Goal: Task Accomplishment & Management: Manage account settings

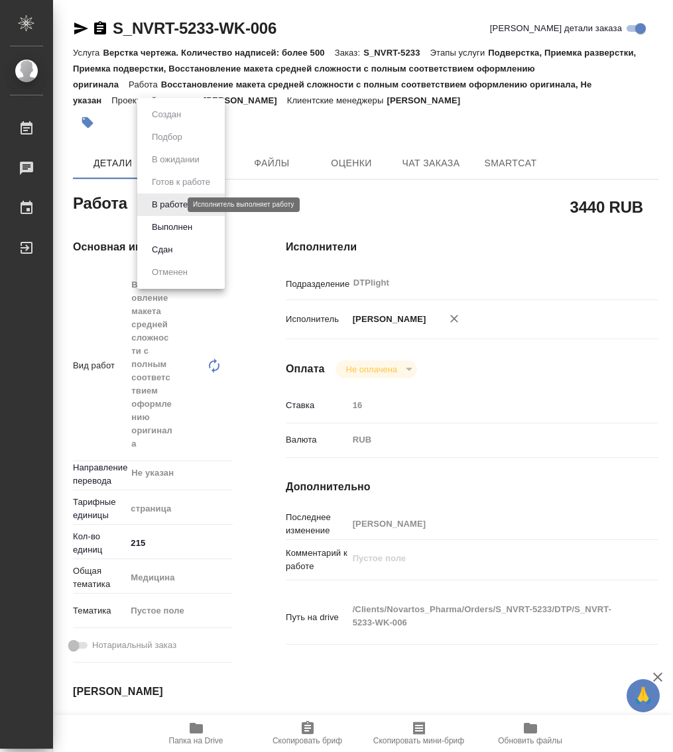
click at [164, 207] on body "🙏 .cls-1 fill:#fff; AWATERA Работы 0 Чаты График Выйти S_NVRT-5233-WK-006 Кратк…" at bounding box center [336, 376] width 673 height 752
click at [187, 229] on button "Выполнен" at bounding box center [172, 227] width 48 height 15
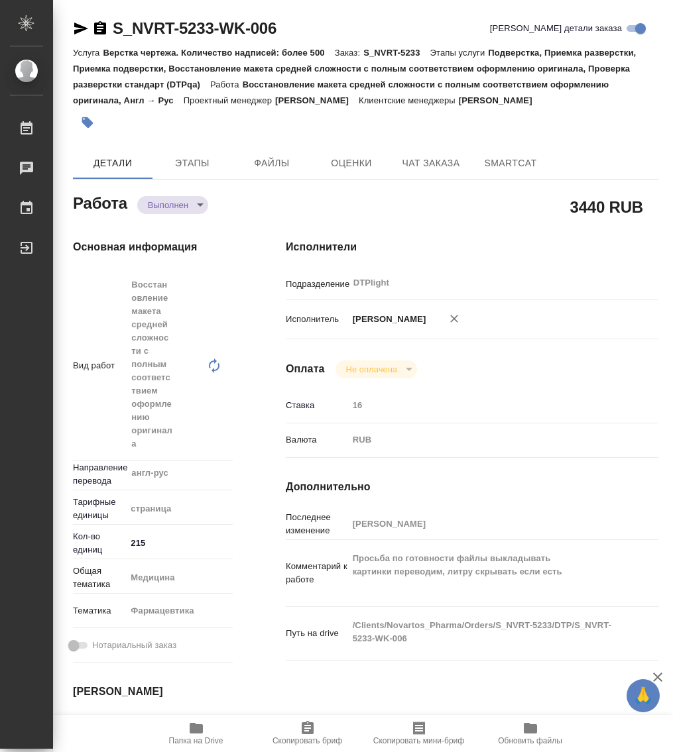
type textarea "x"
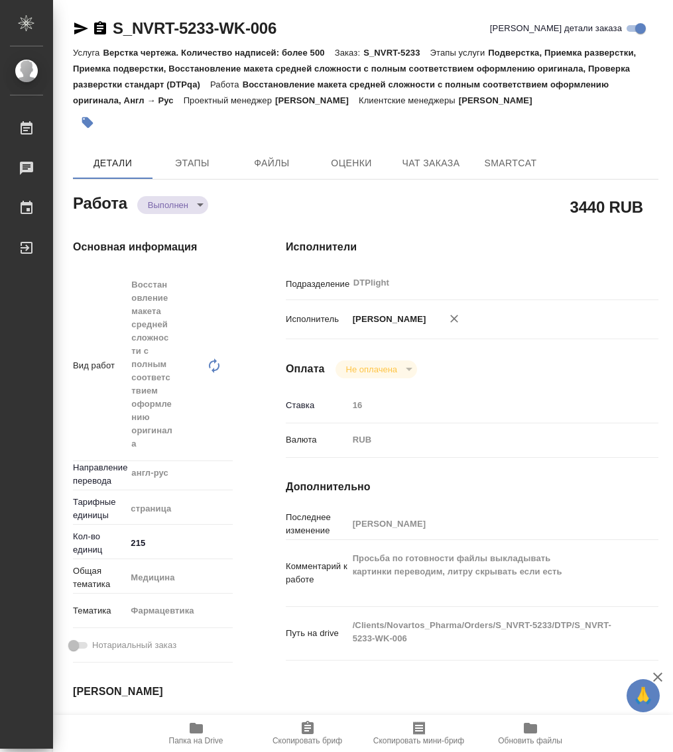
type textarea "x"
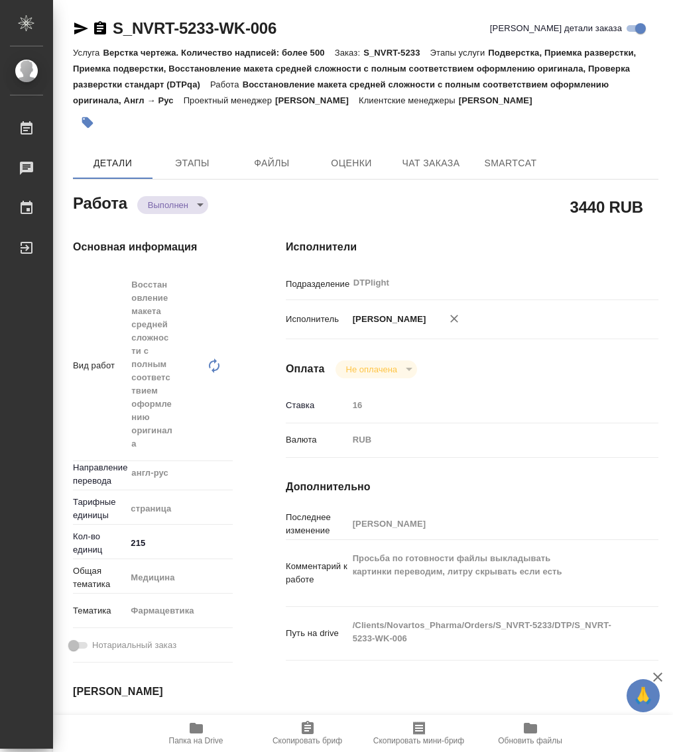
type textarea "x"
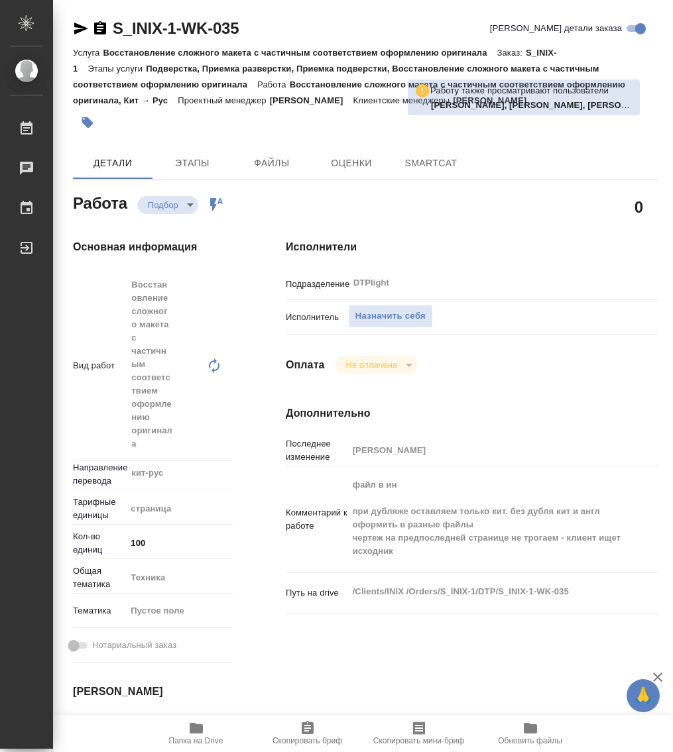
type textarea "x"
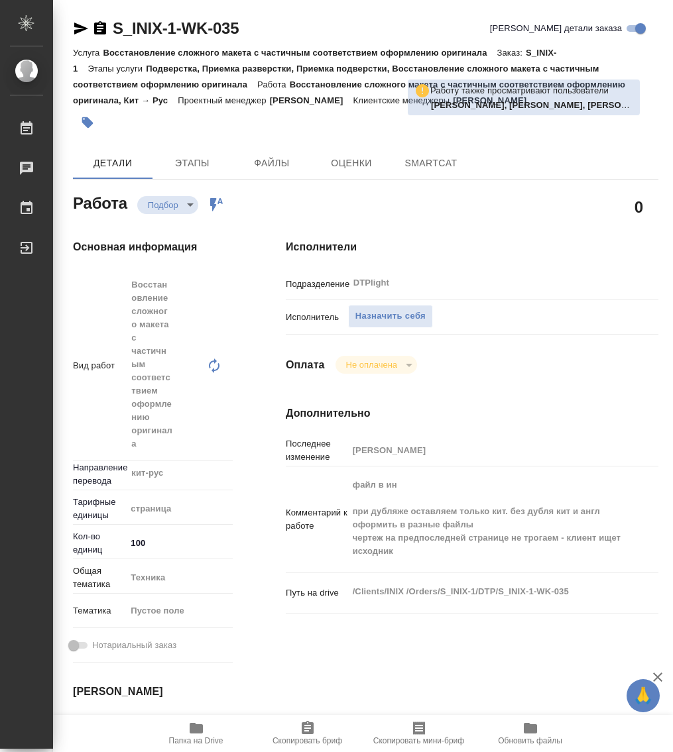
type textarea "x"
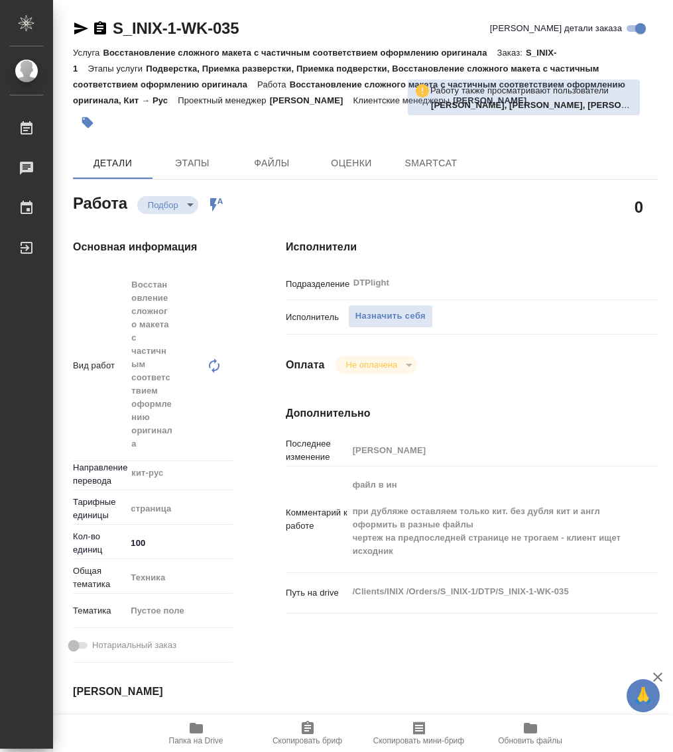
type textarea "x"
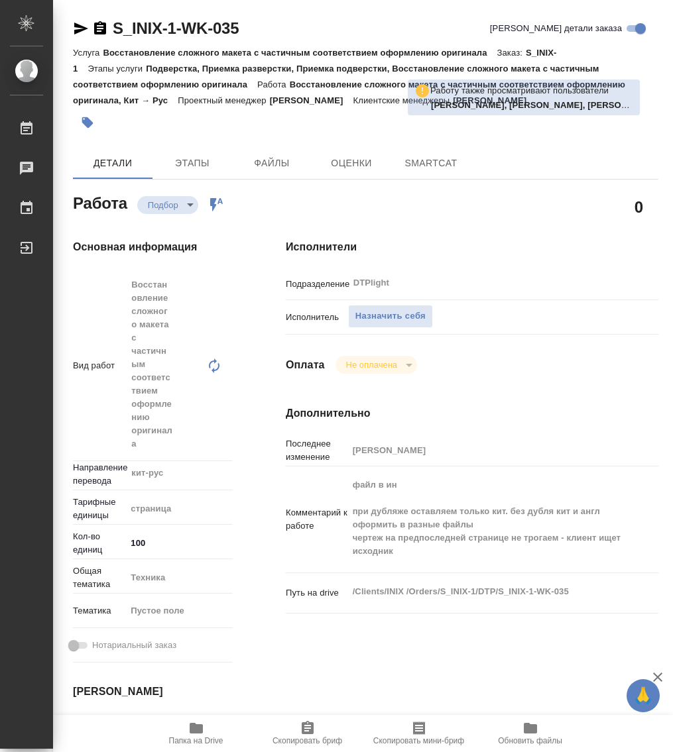
type textarea "x"
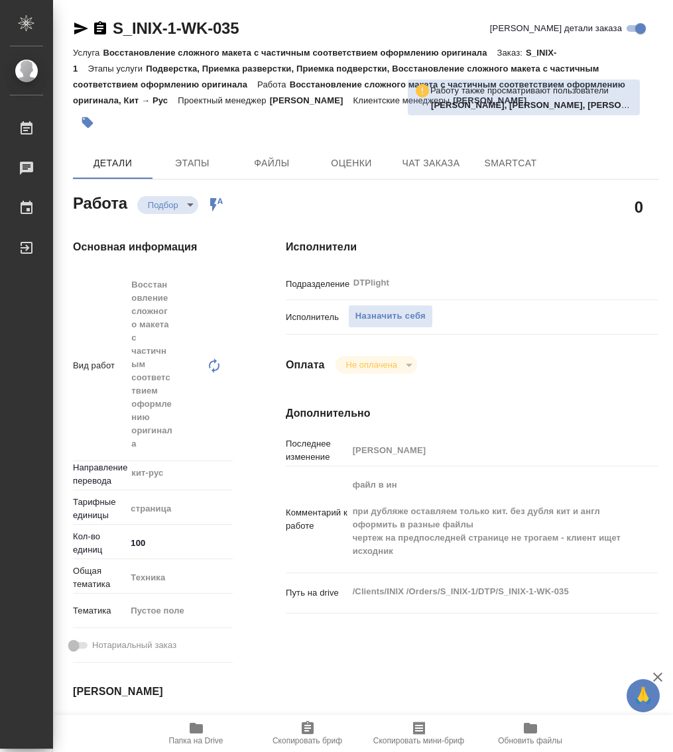
type textarea "x"
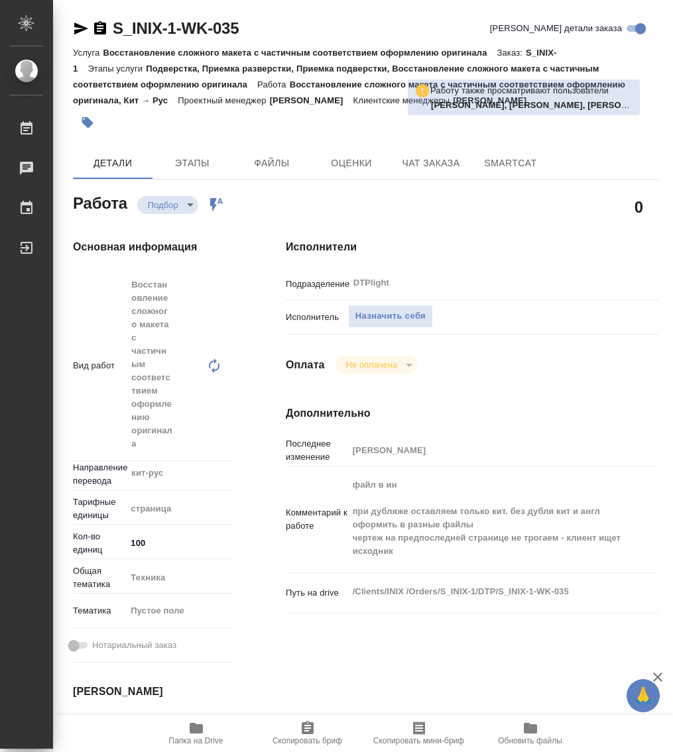
type textarea "x"
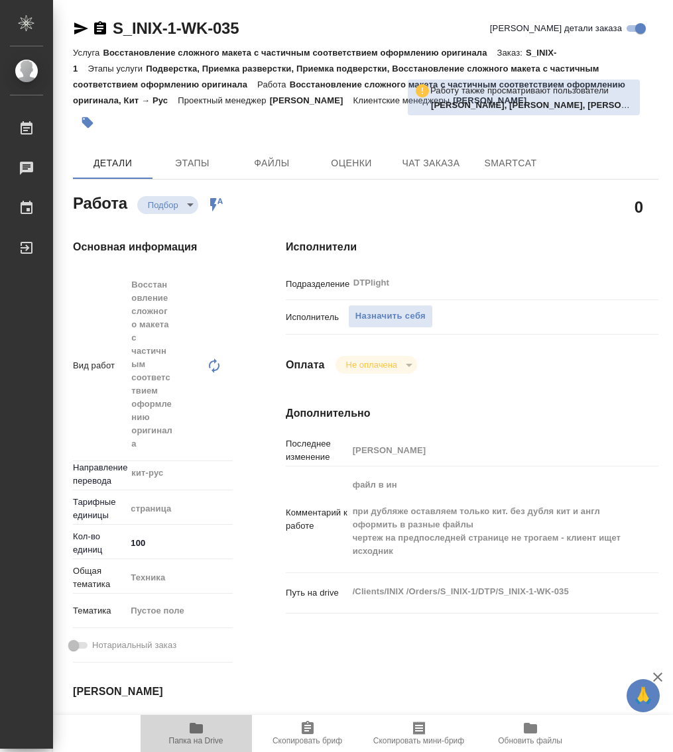
drag, startPoint x: 197, startPoint y: 720, endPoint x: 193, endPoint y: 733, distance: 13.2
click at [196, 722] on icon "button" at bounding box center [196, 728] width 16 height 16
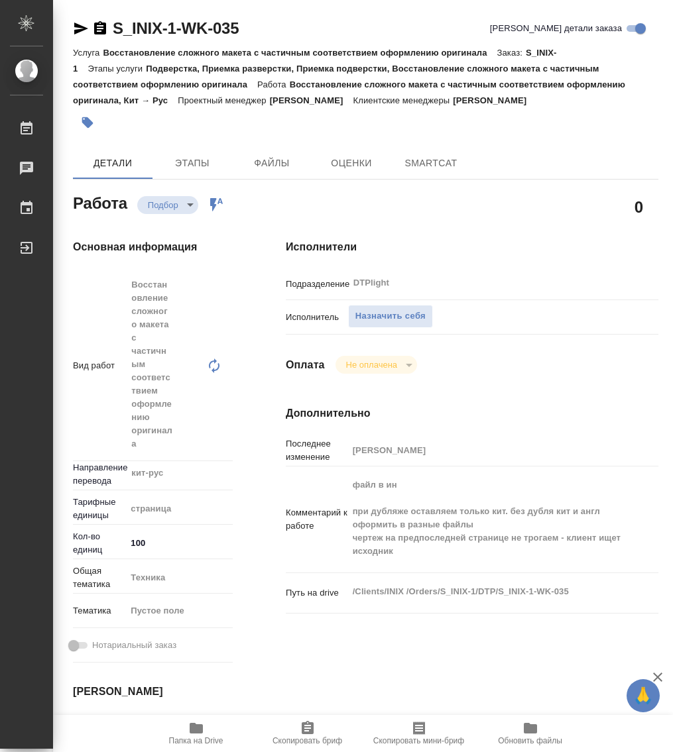
type textarea "x"
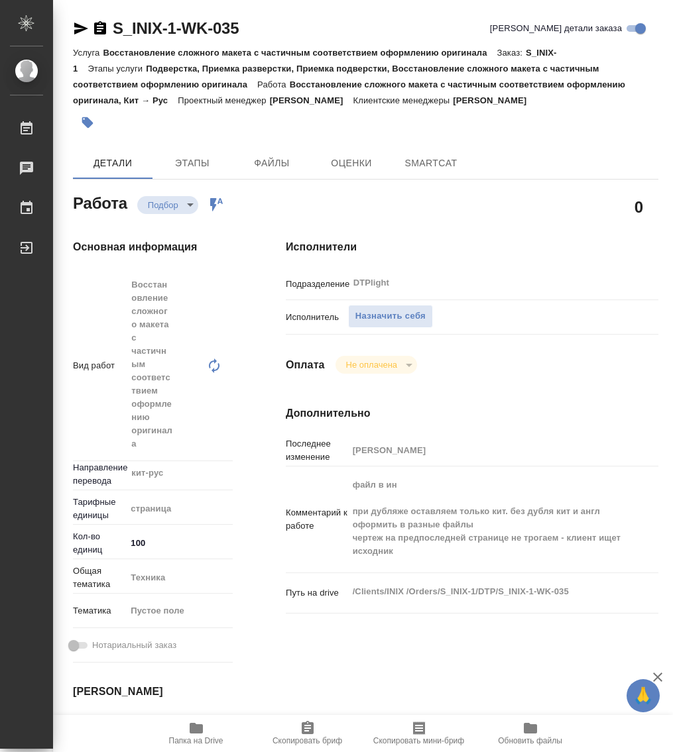
type textarea "x"
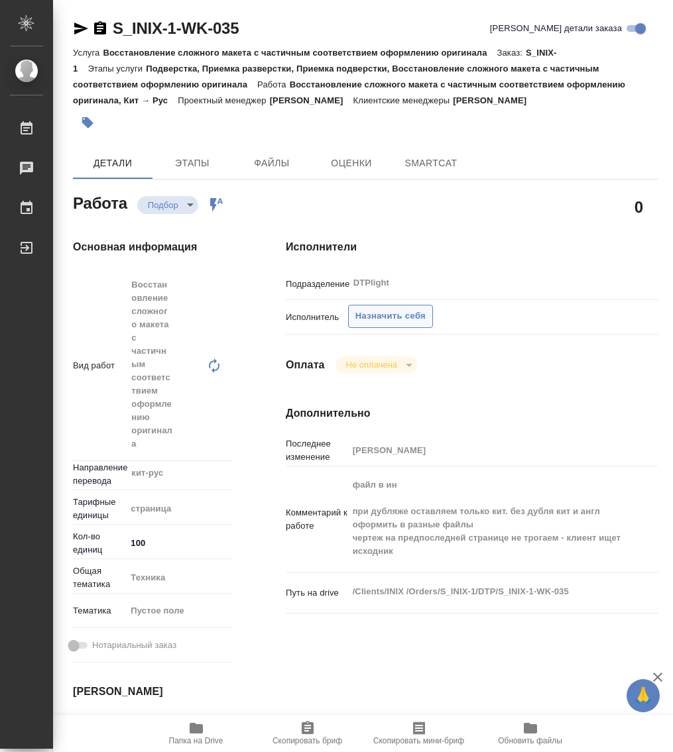
type textarea "x"
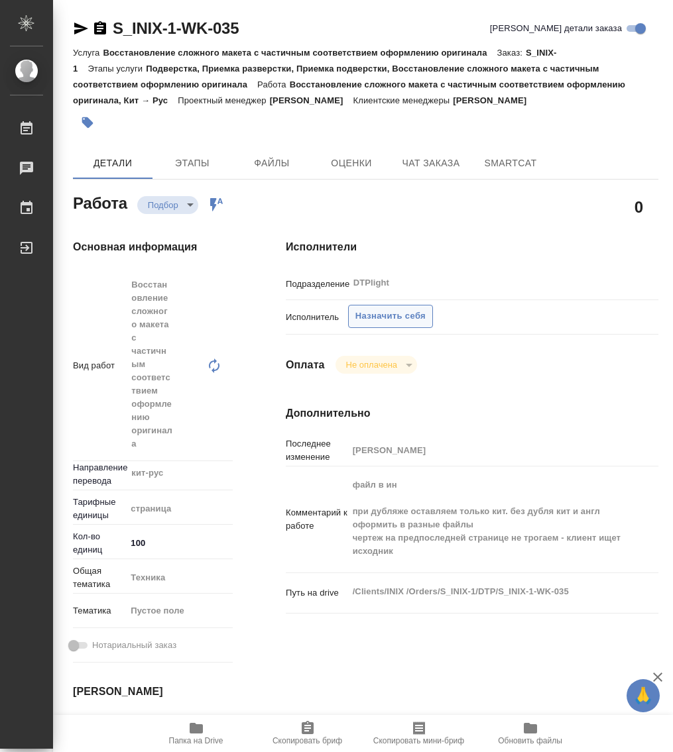
click at [398, 311] on span "Назначить себя" at bounding box center [390, 316] width 70 height 15
type textarea "x"
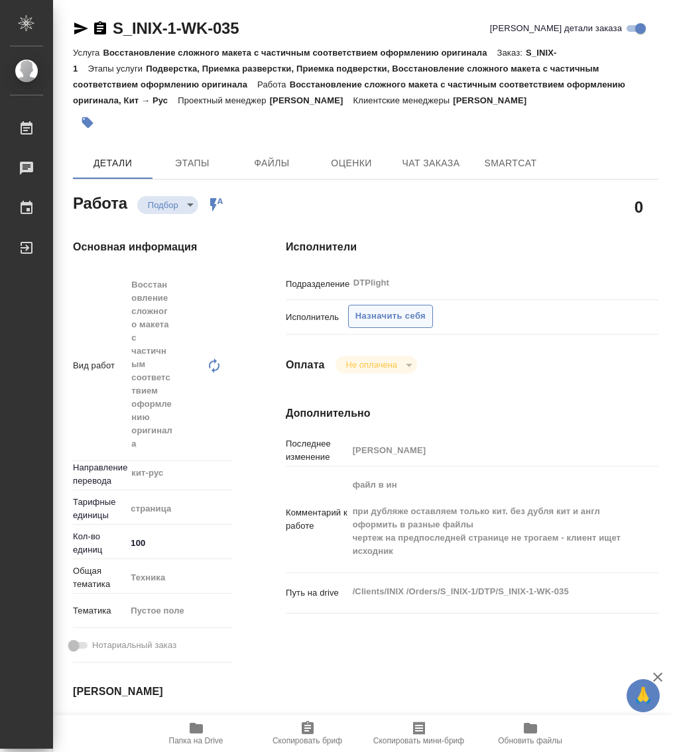
type textarea "x"
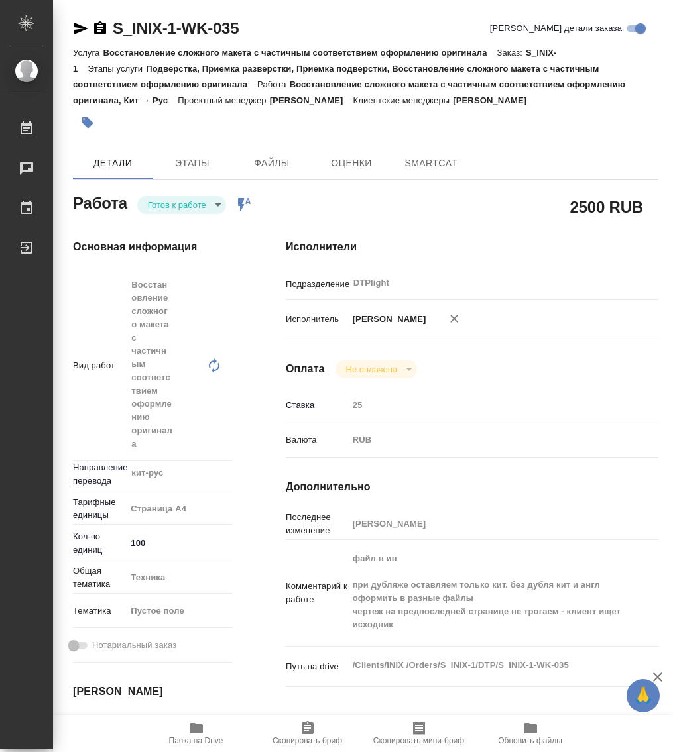
type textarea "x"
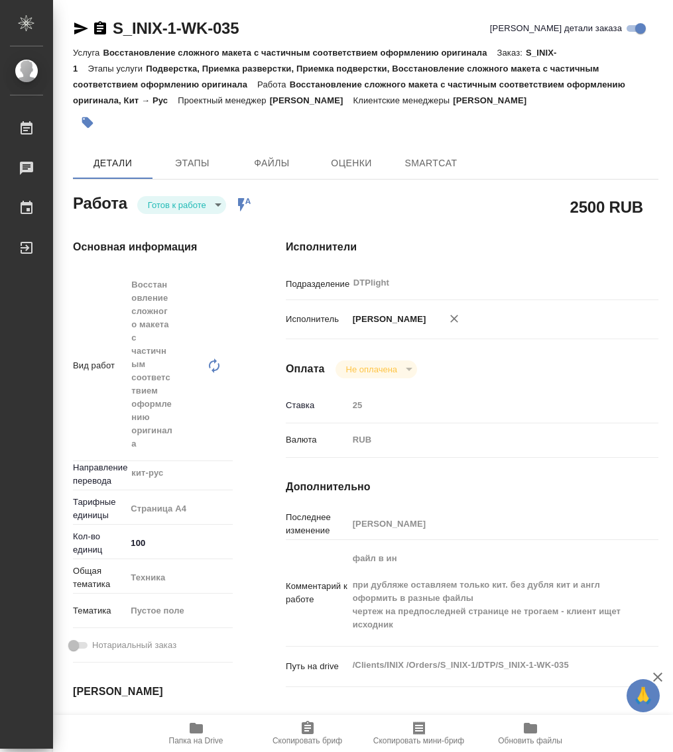
type textarea "x"
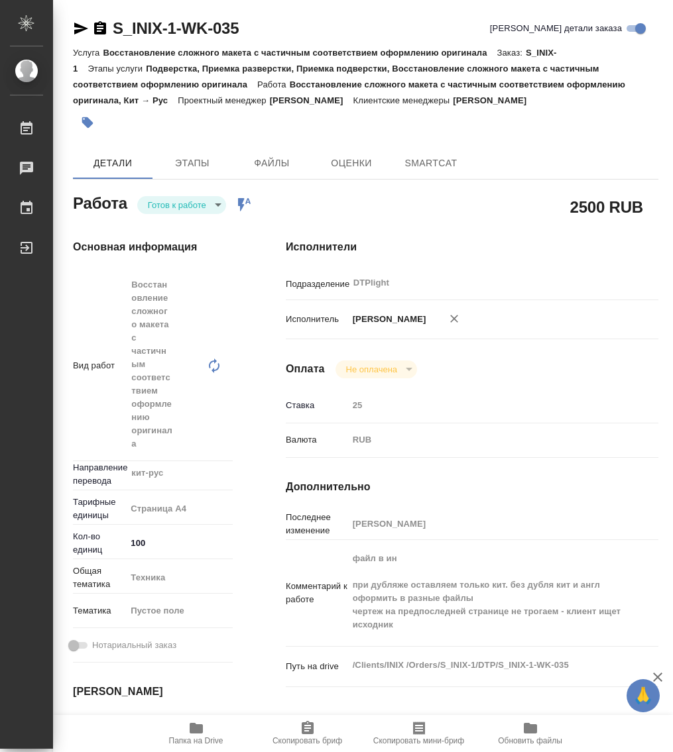
type textarea "x"
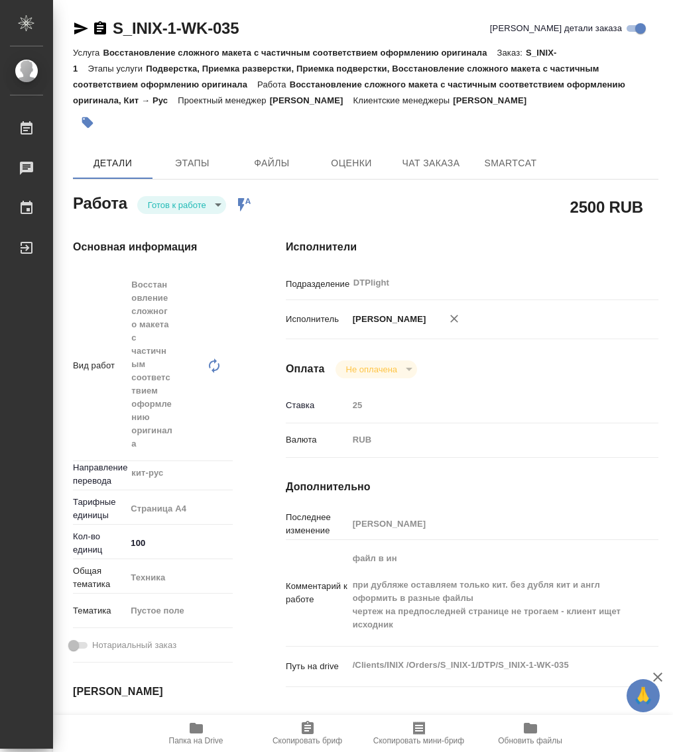
type textarea "x"
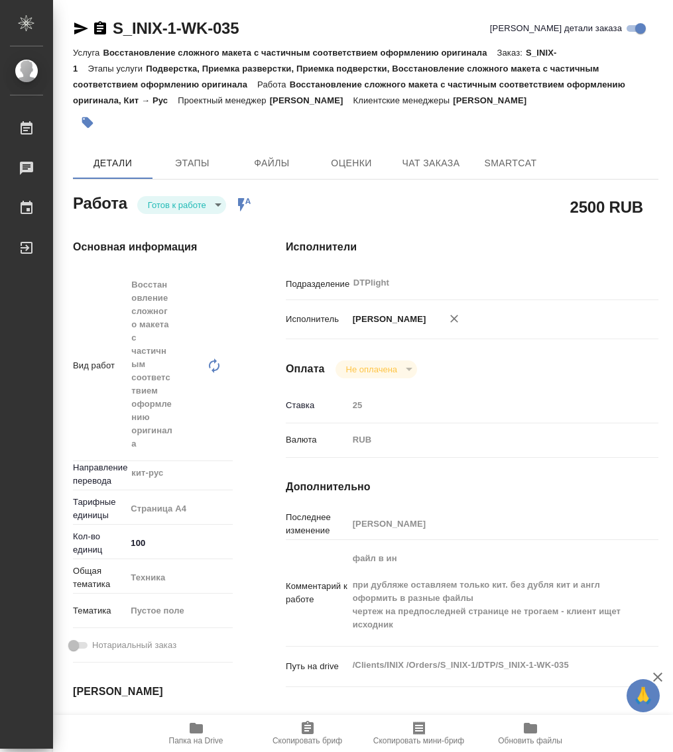
type textarea "x"
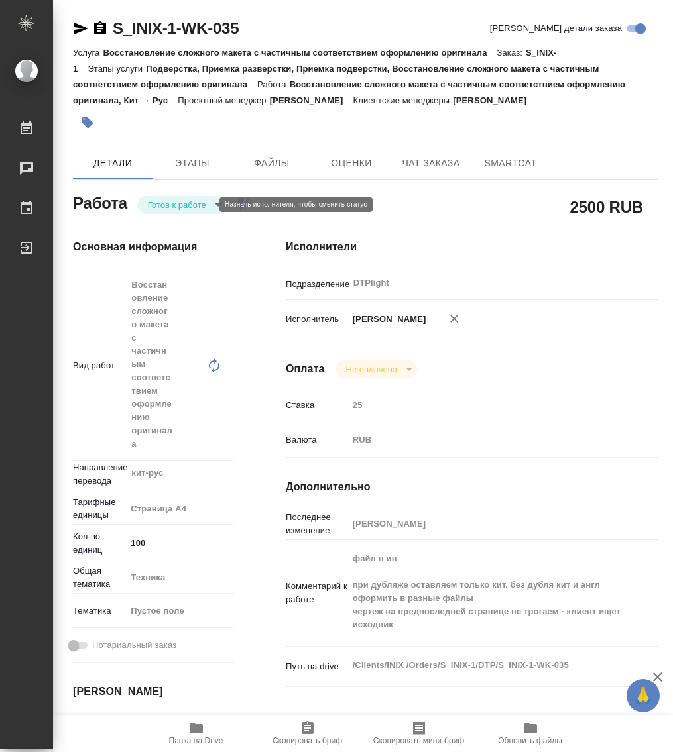
click at [202, 205] on body "🙏 .cls-1 fill:#fff; AWATERA Работы 0 Чаты График Выйти S_INIX-1-WK-035 Кратко д…" at bounding box center [336, 376] width 673 height 752
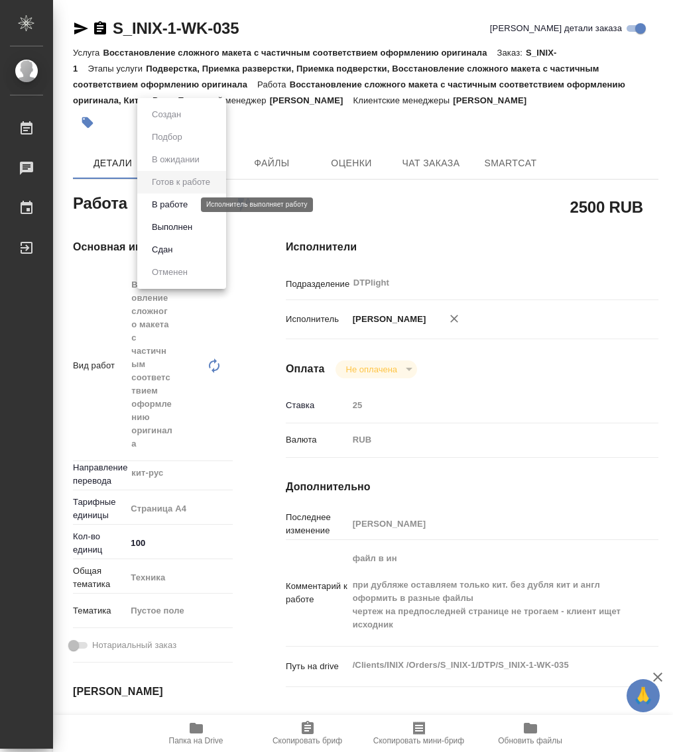
click at [176, 205] on button "В работе" at bounding box center [170, 204] width 44 height 15
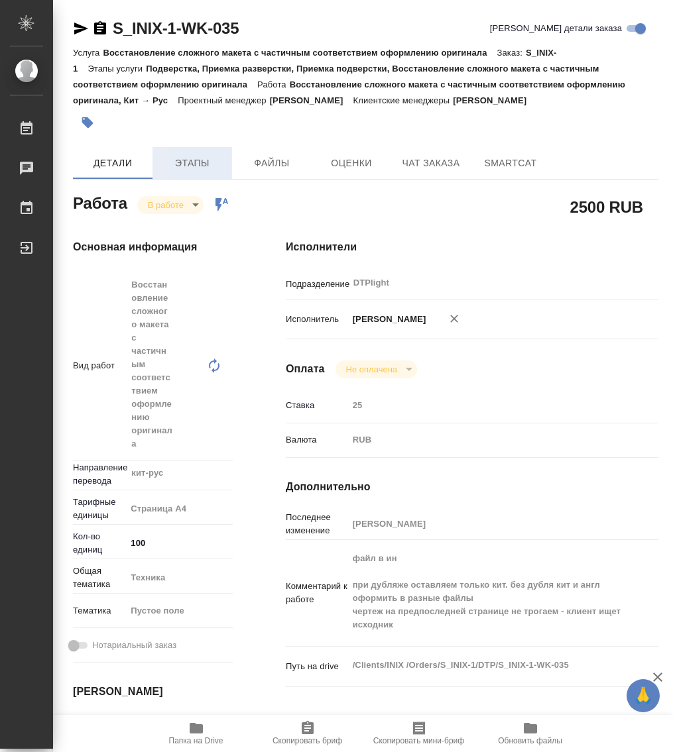
type textarea "x"
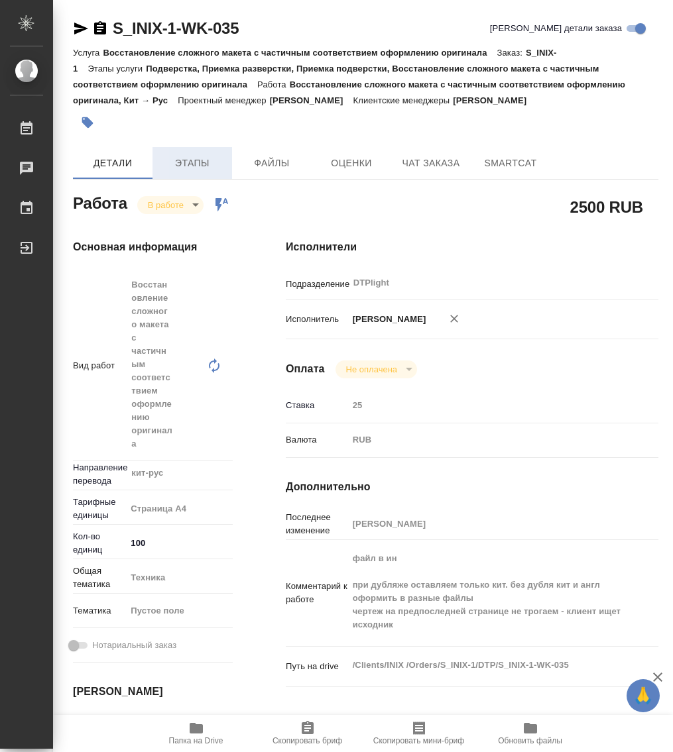
type textarea "x"
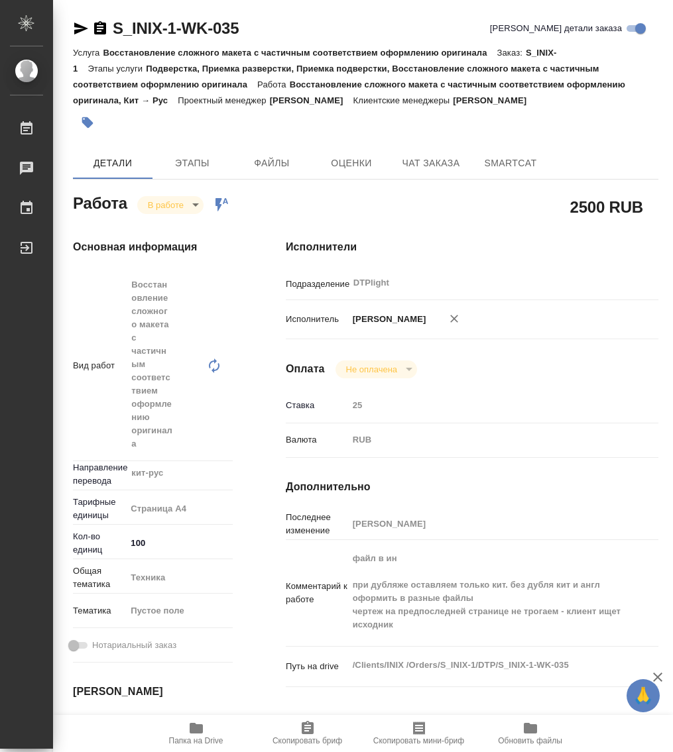
type textarea "x"
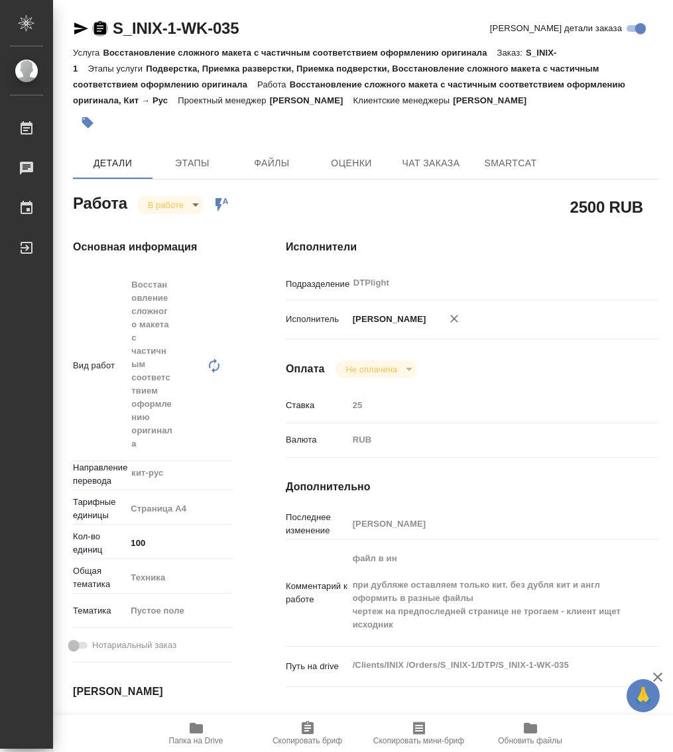
click at [101, 29] on icon "button" at bounding box center [100, 27] width 12 height 13
type textarea "x"
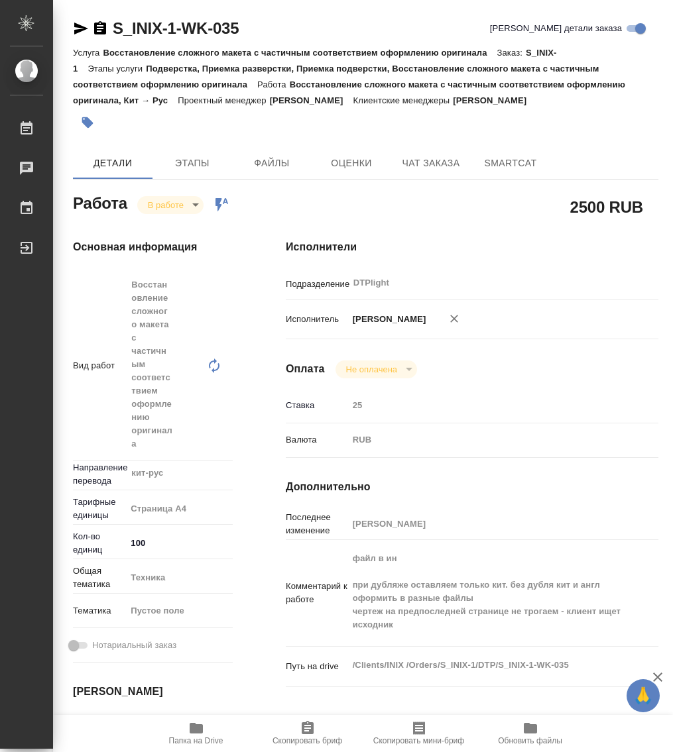
type textarea "x"
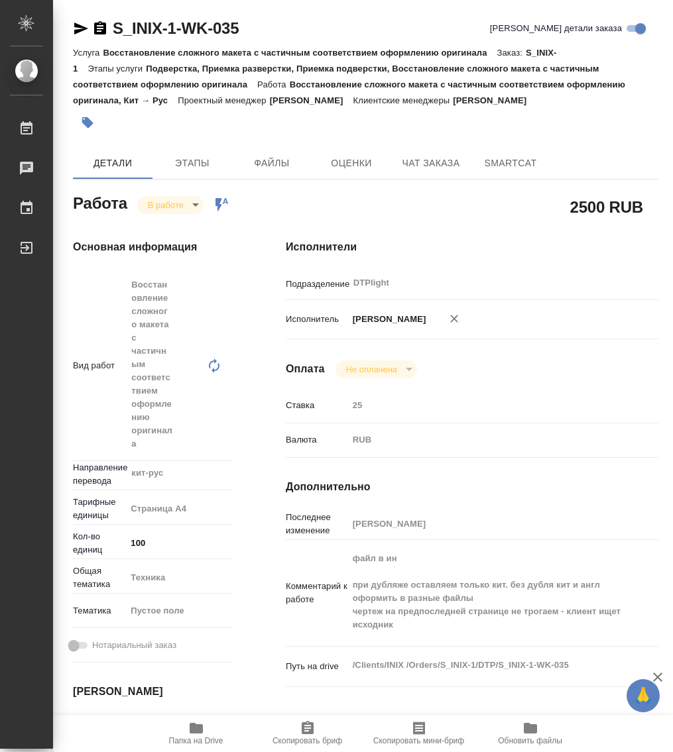
type textarea "x"
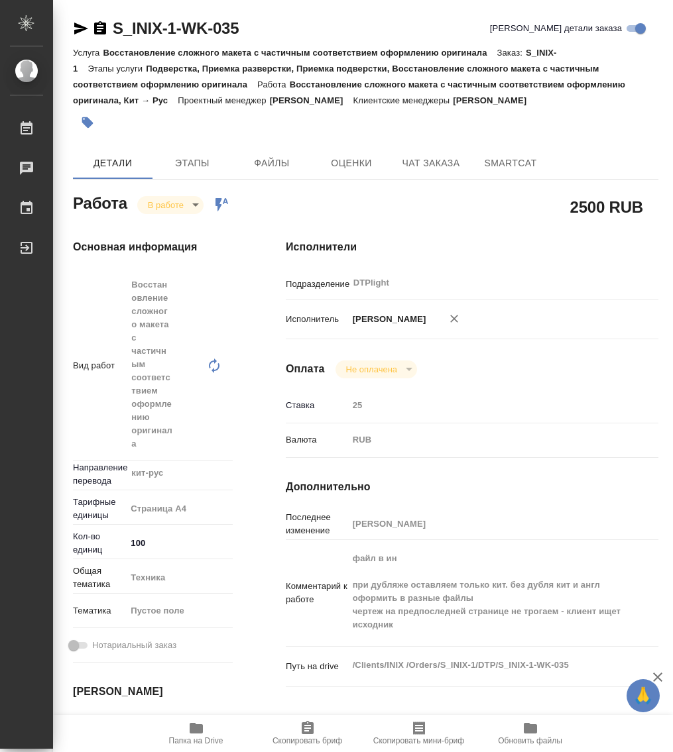
type textarea "x"
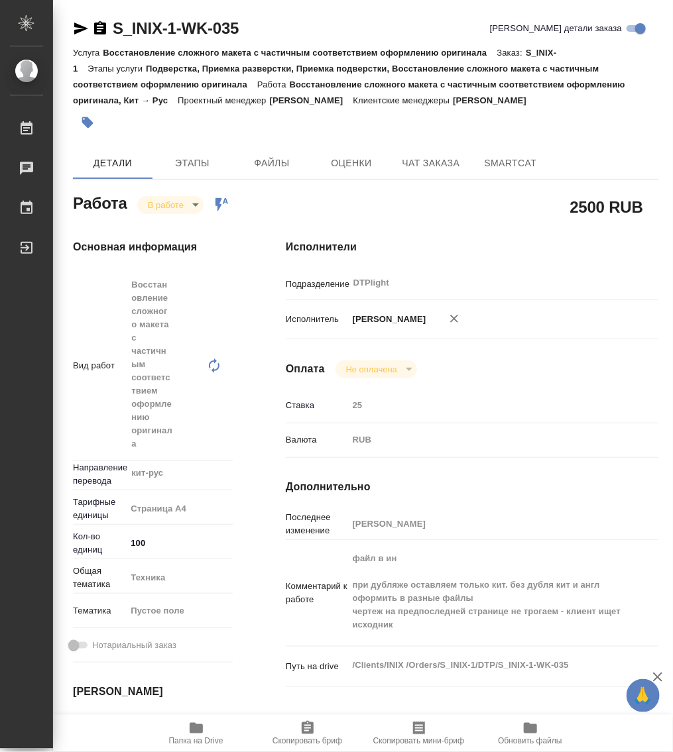
type textarea "x"
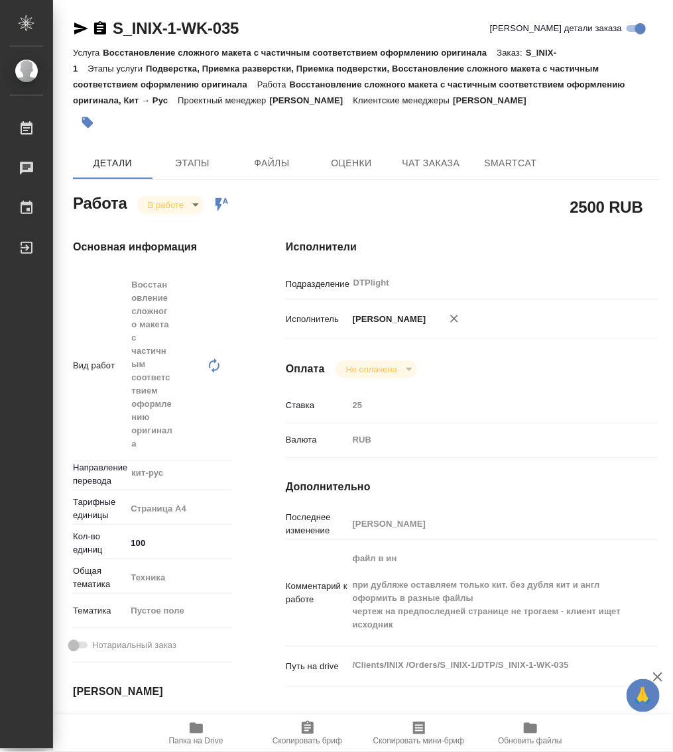
type textarea "x"
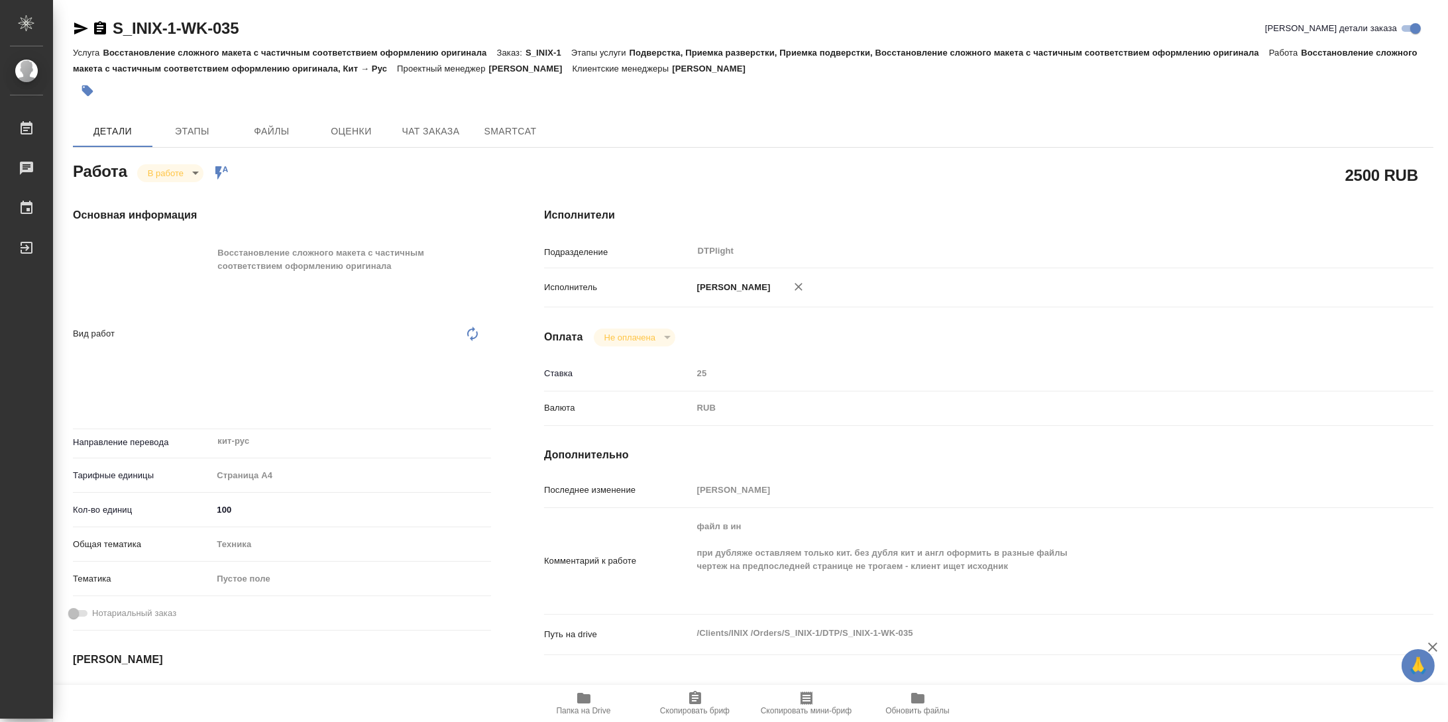
type textarea "x"
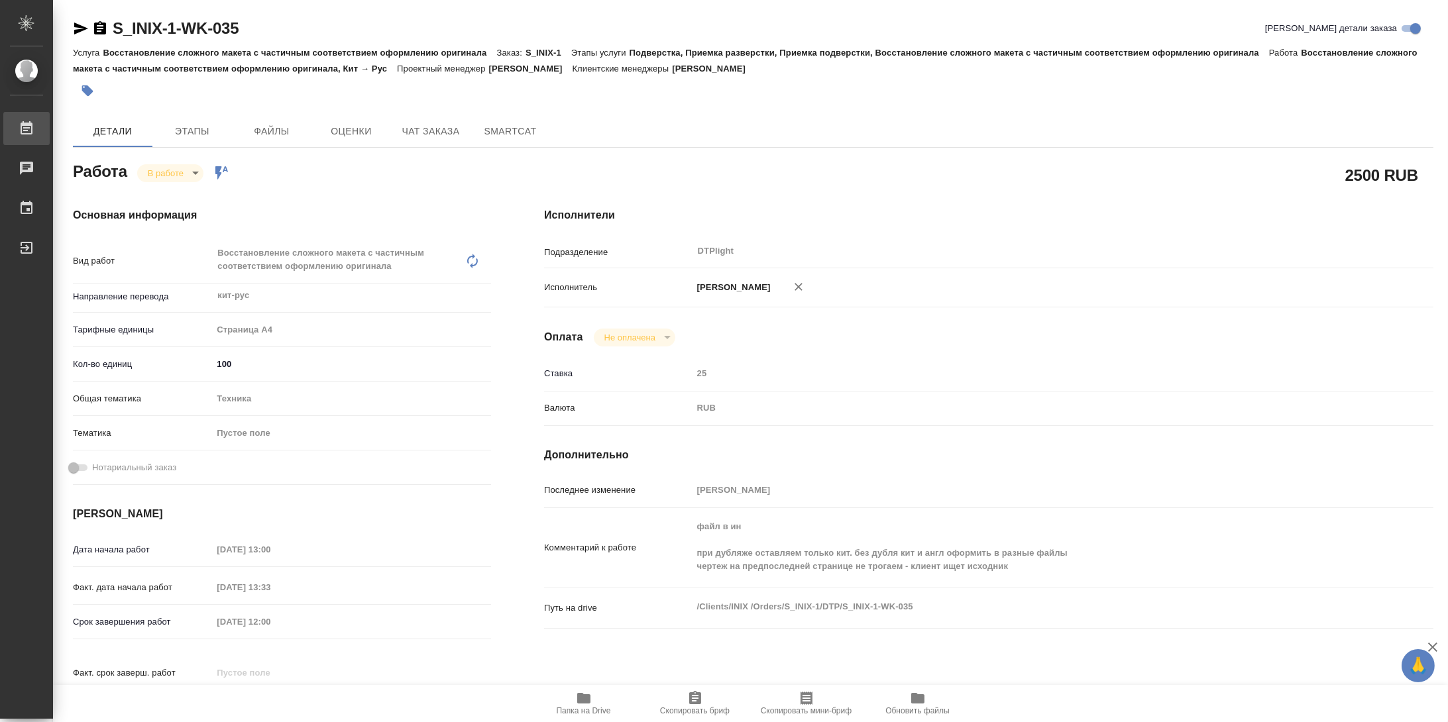
type textarea "x"
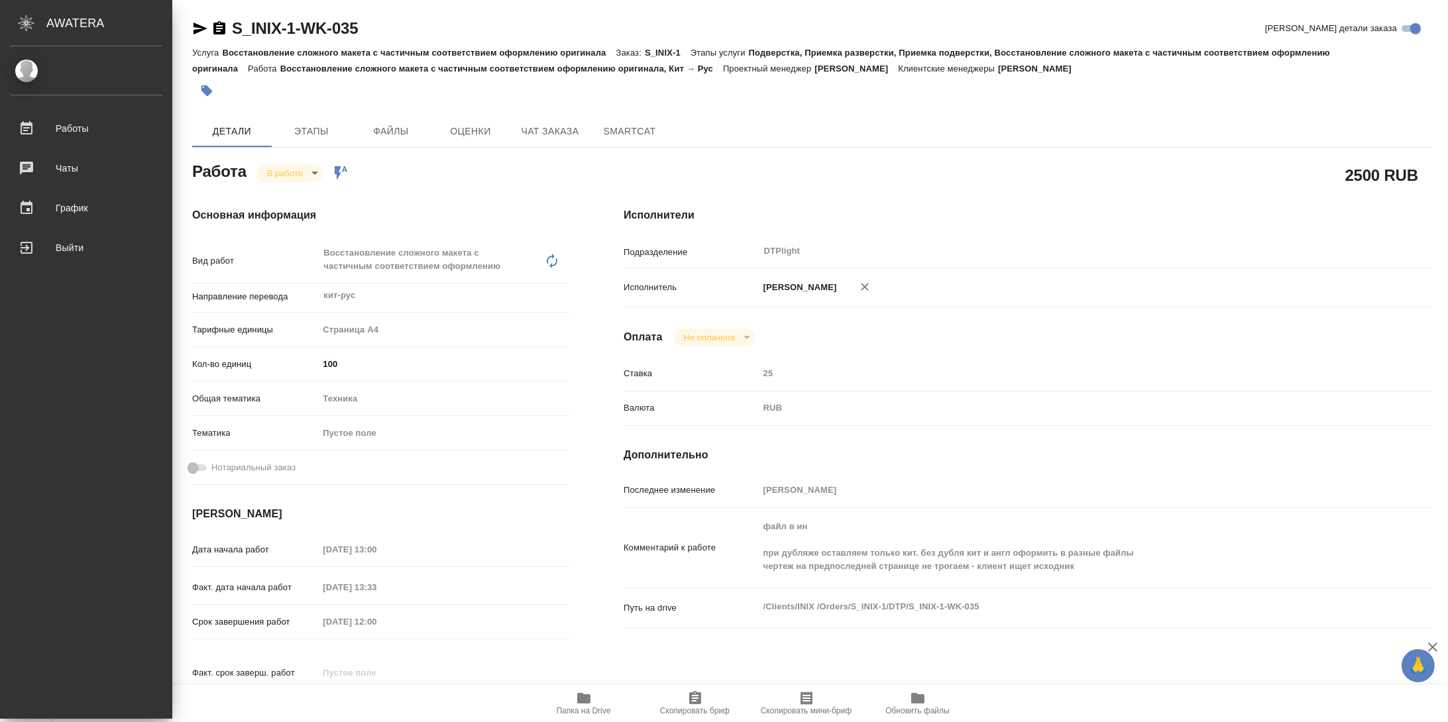
type textarea "x"
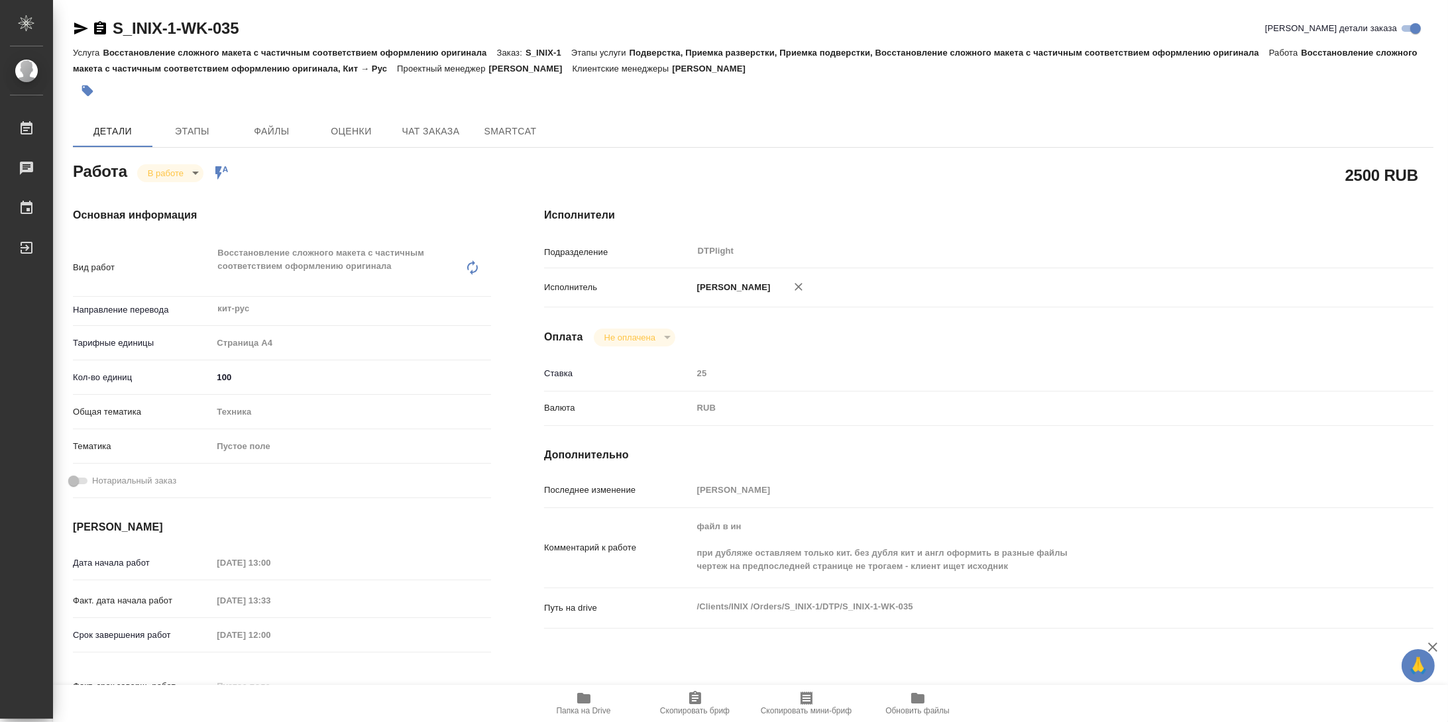
type textarea "x"
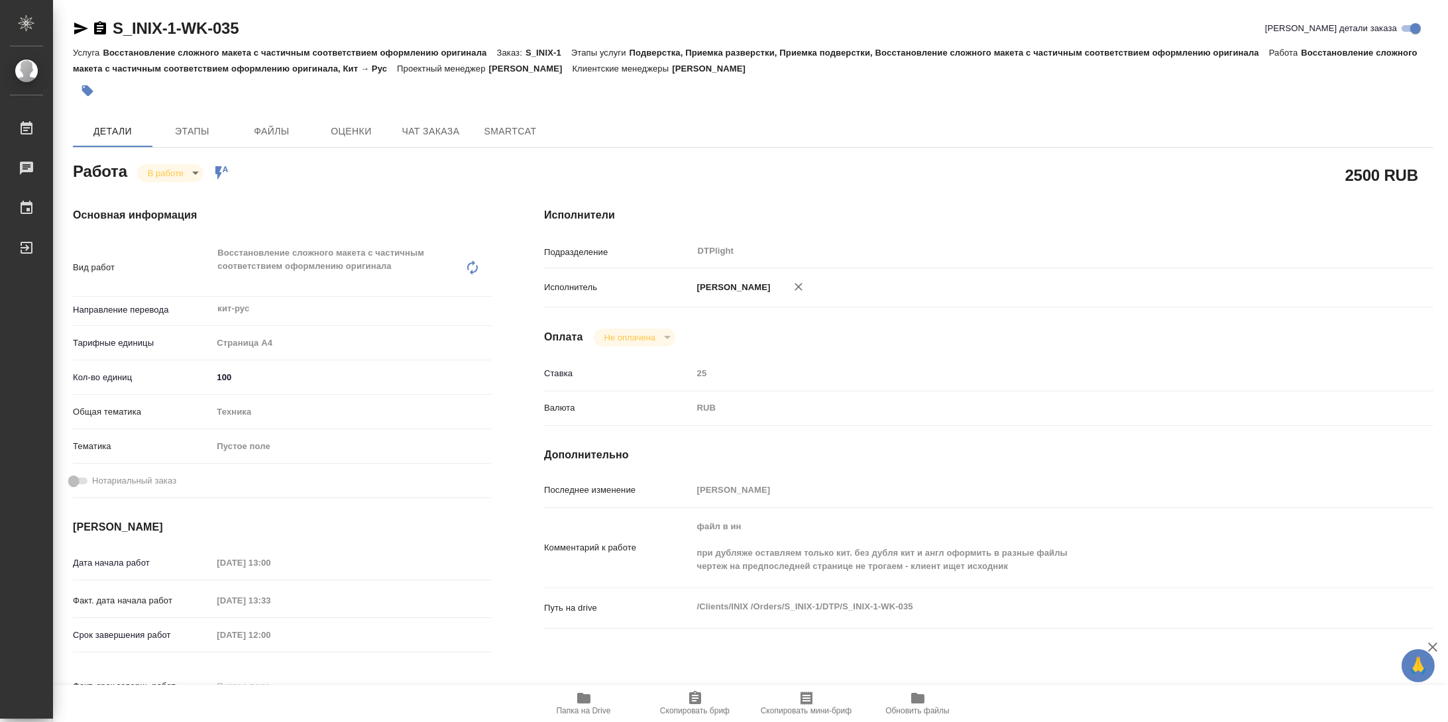
type textarea "x"
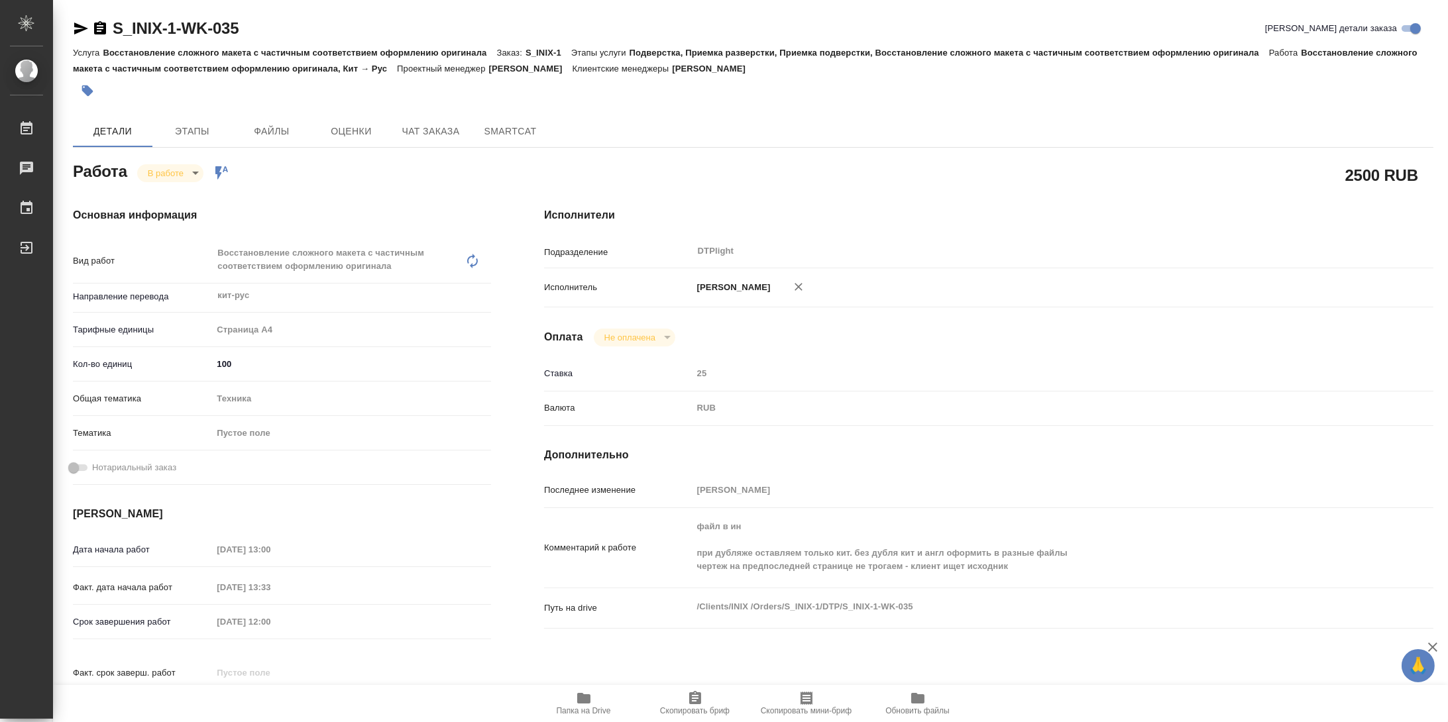
type textarea "x"
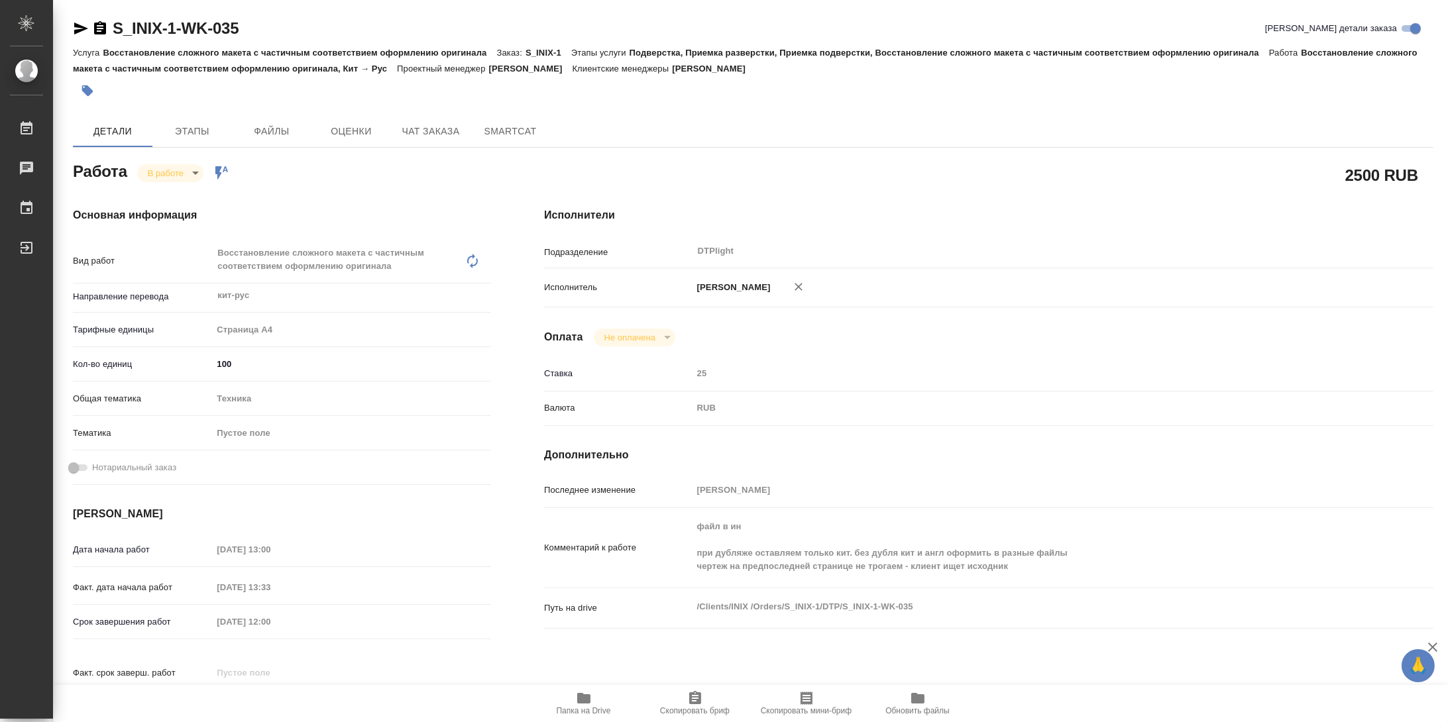
type textarea "x"
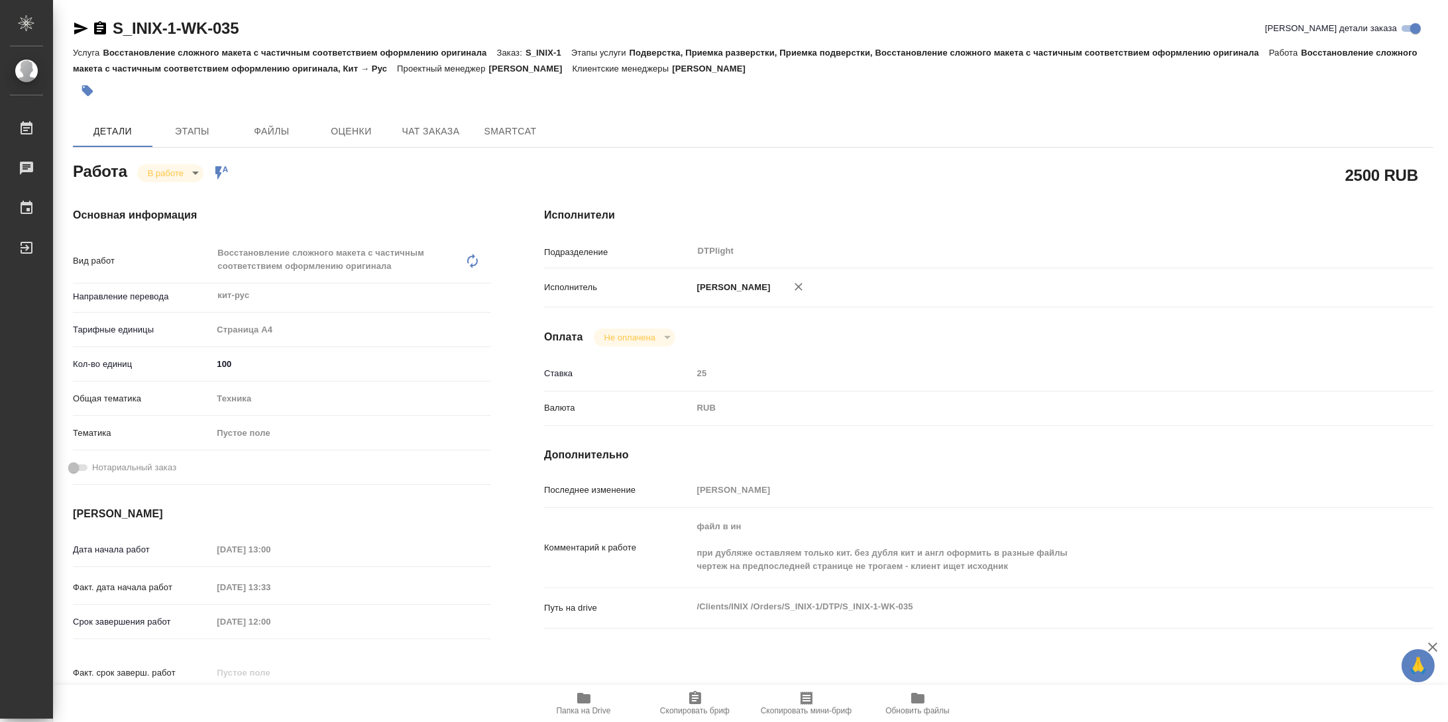
type textarea "x"
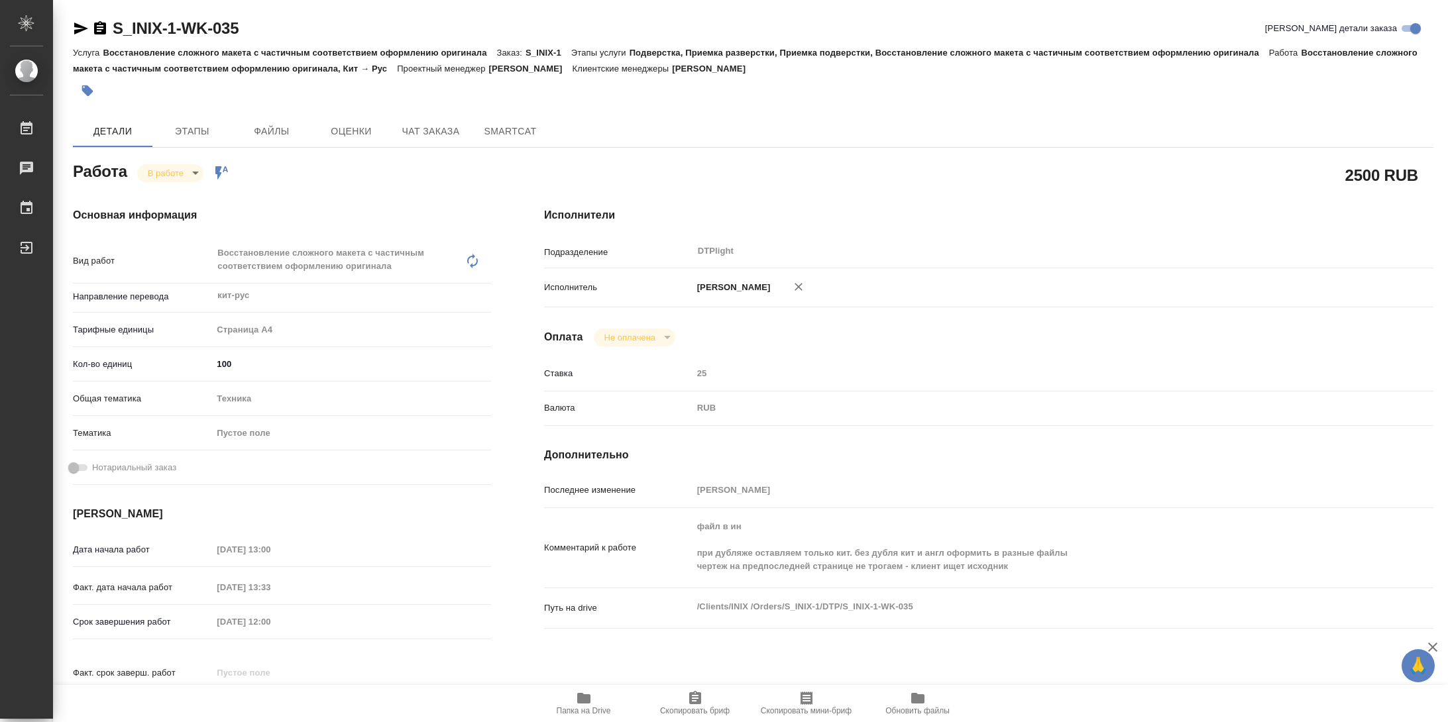
type textarea "x"
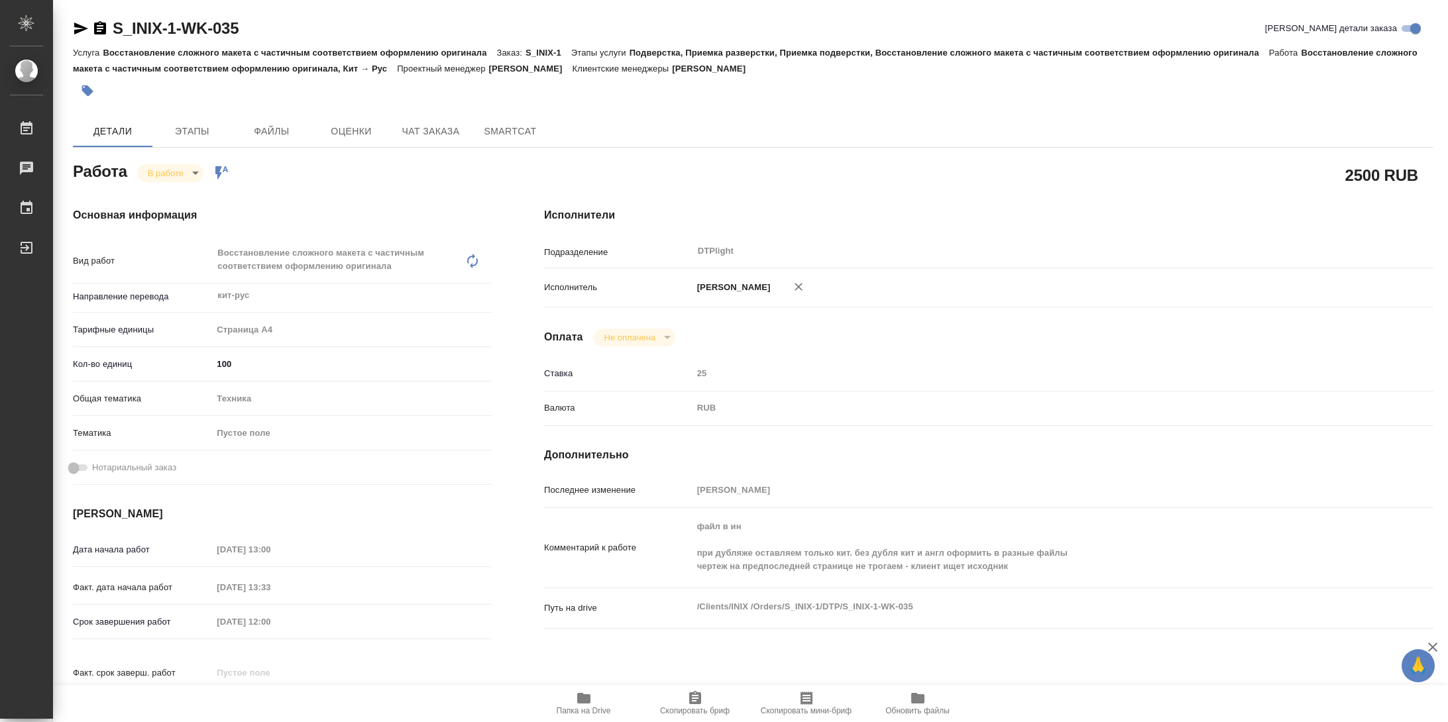
type textarea "x"
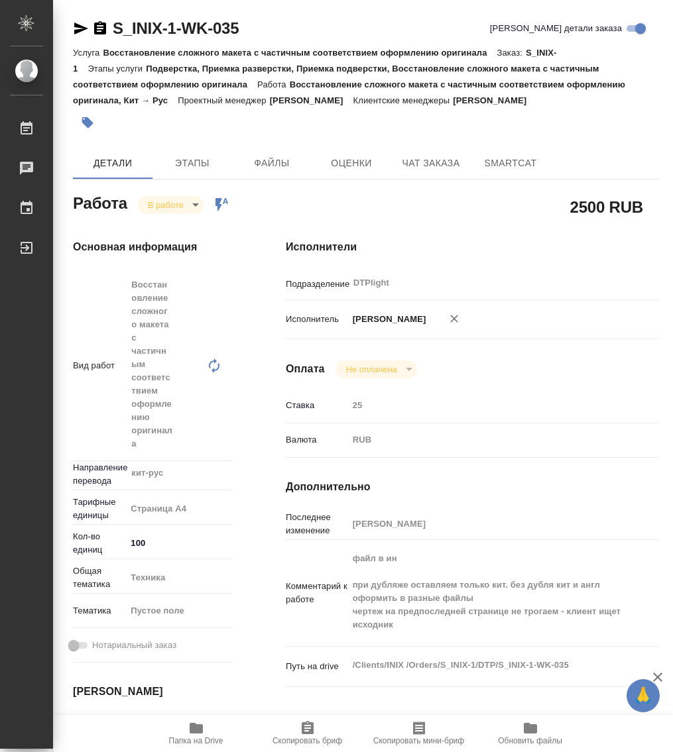
type textarea "x"
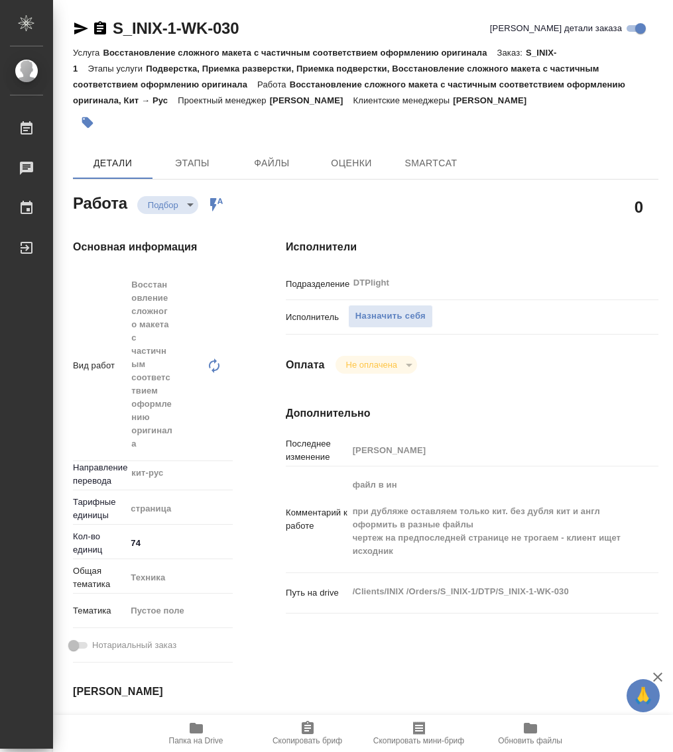
type textarea "x"
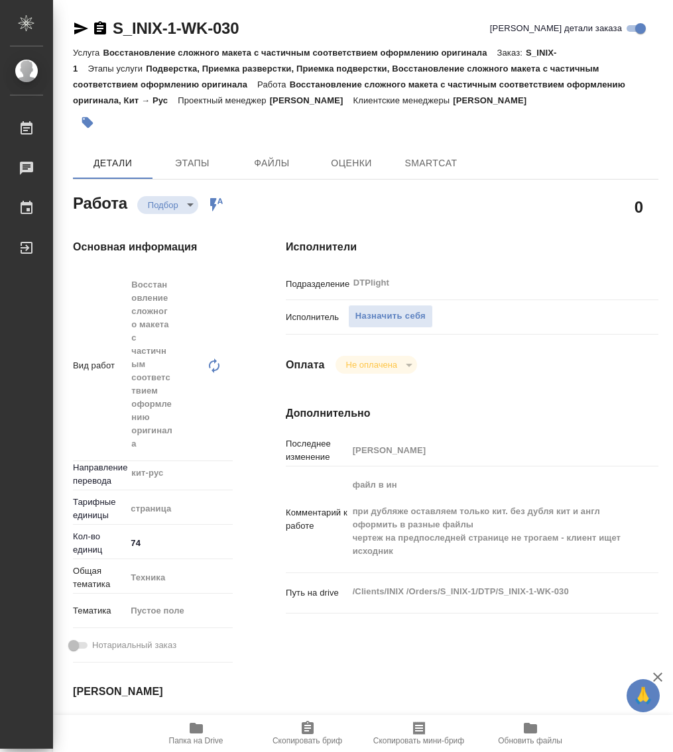
type textarea "x"
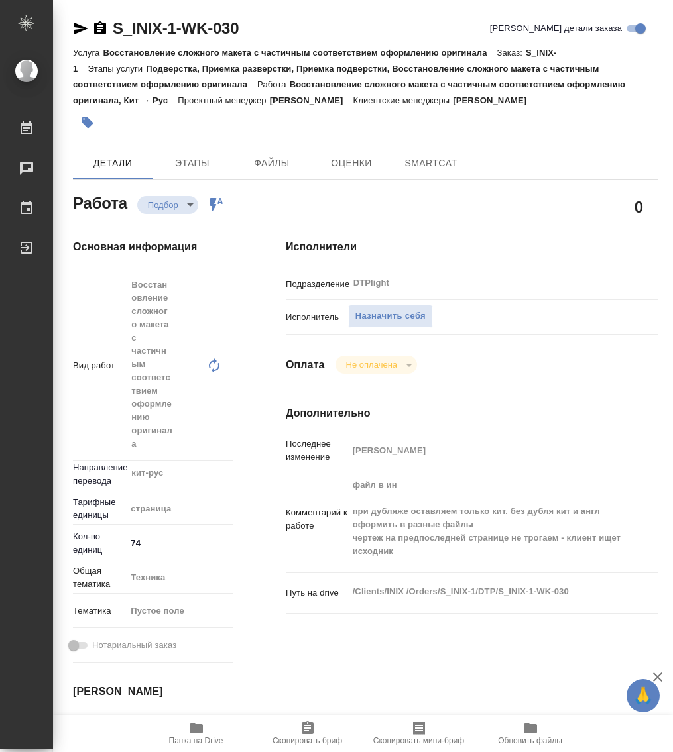
type textarea "x"
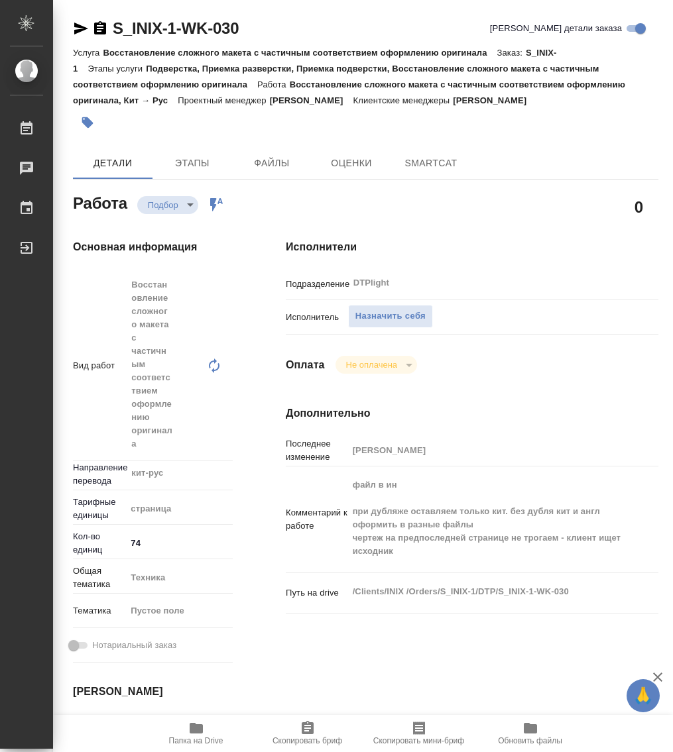
type textarea "x"
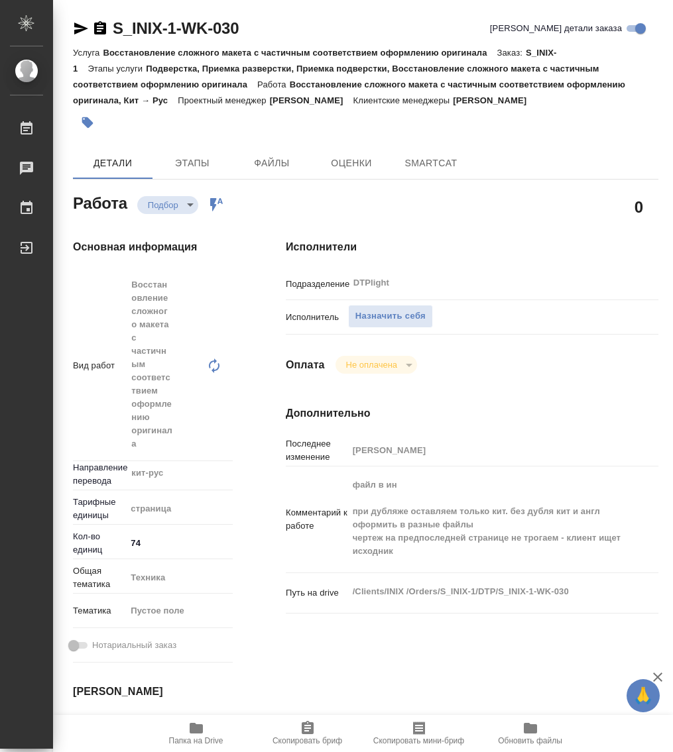
type textarea "x"
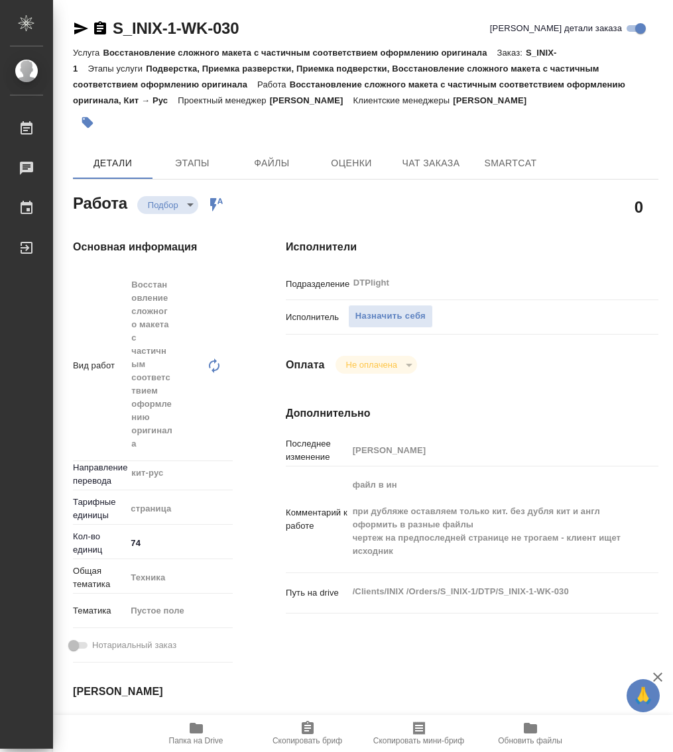
type textarea "x"
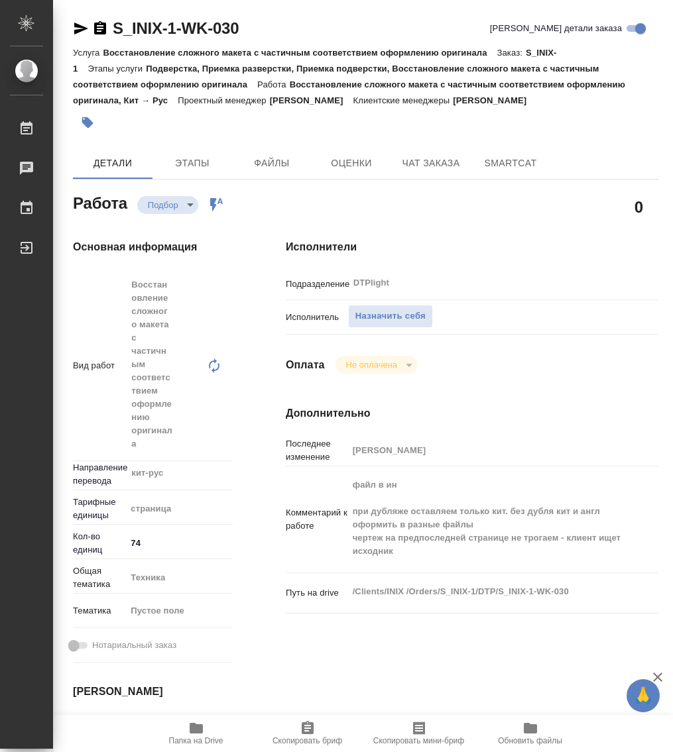
type textarea "x"
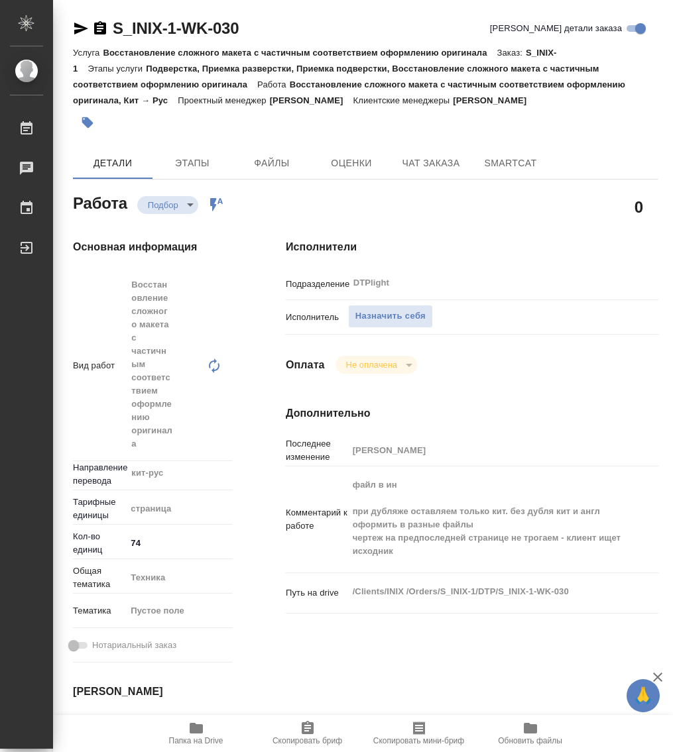
click at [193, 730] on icon "button" at bounding box center [196, 728] width 13 height 11
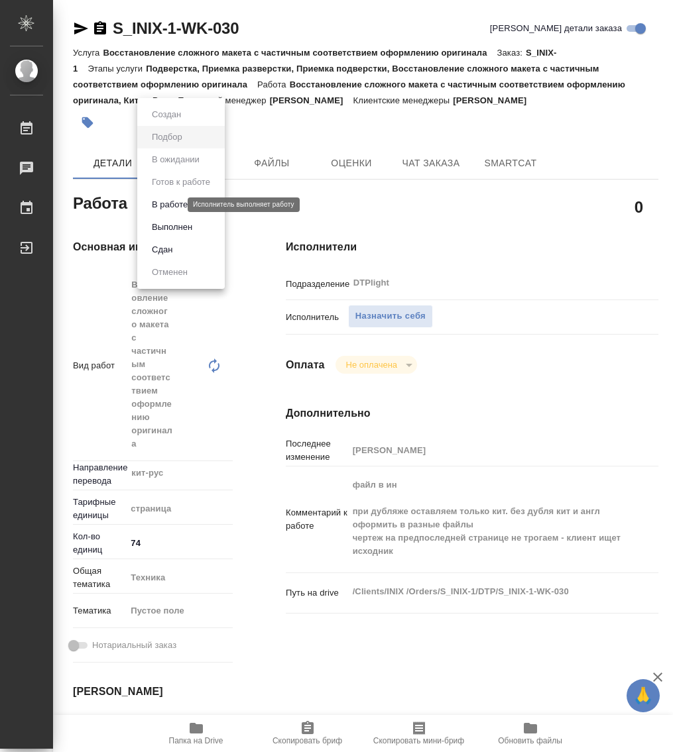
click at [163, 205] on body "🙏 .cls-1 fill:#fff; AWATERA Работы 0 Чаты График Выйти S_INIX-1-WK-030 Кратко д…" at bounding box center [336, 376] width 673 height 752
drag, startPoint x: 417, startPoint y: 246, endPoint x: 415, endPoint y: 264, distance: 17.4
click at [419, 248] on div at bounding box center [336, 376] width 673 height 752
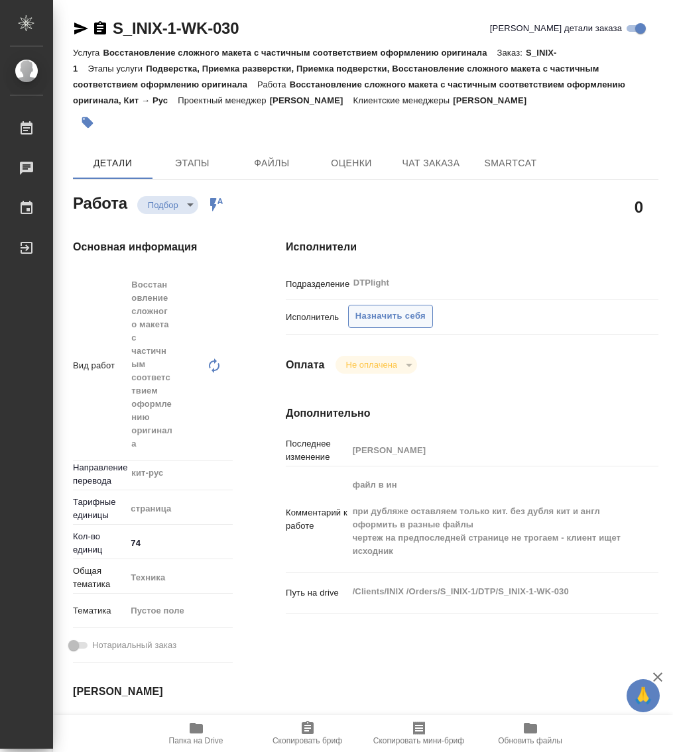
click at [402, 315] on span "Назначить себя" at bounding box center [390, 316] width 70 height 15
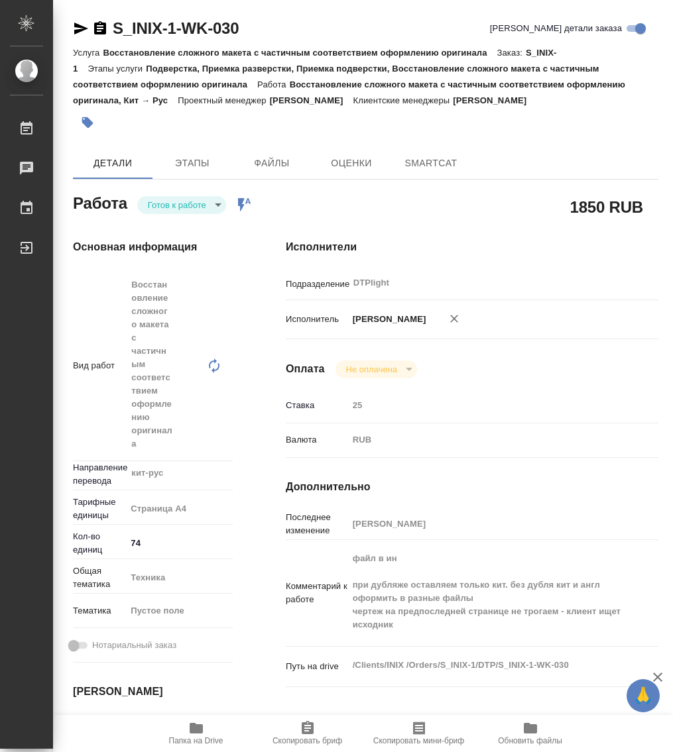
type textarea "x"
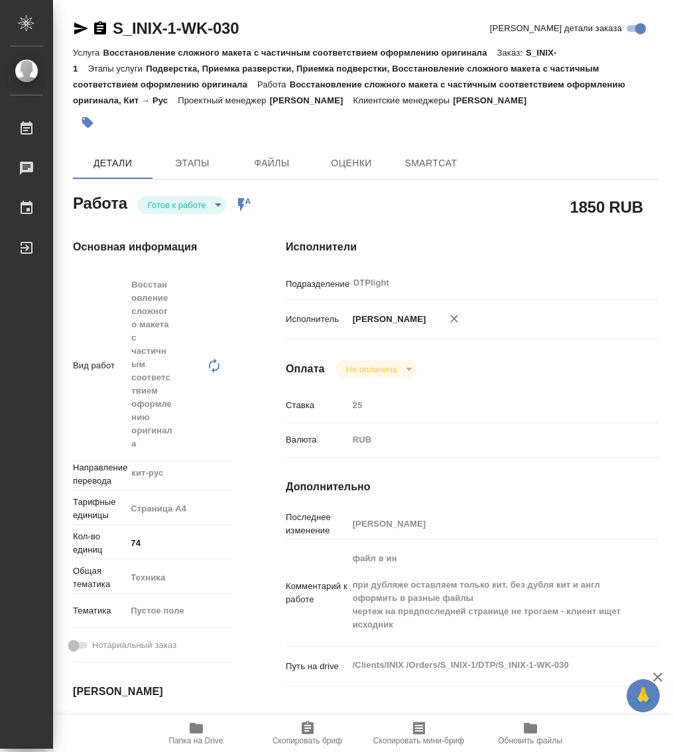
type textarea "x"
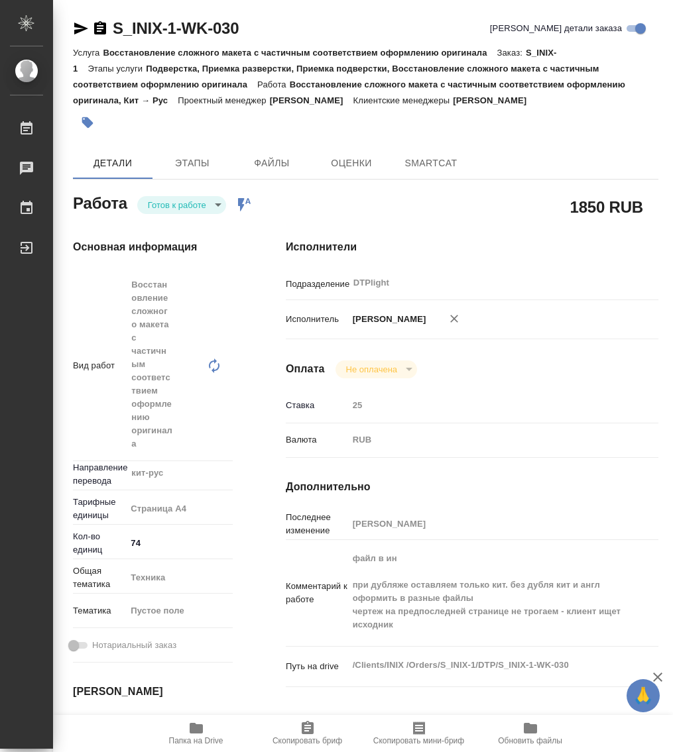
type textarea "x"
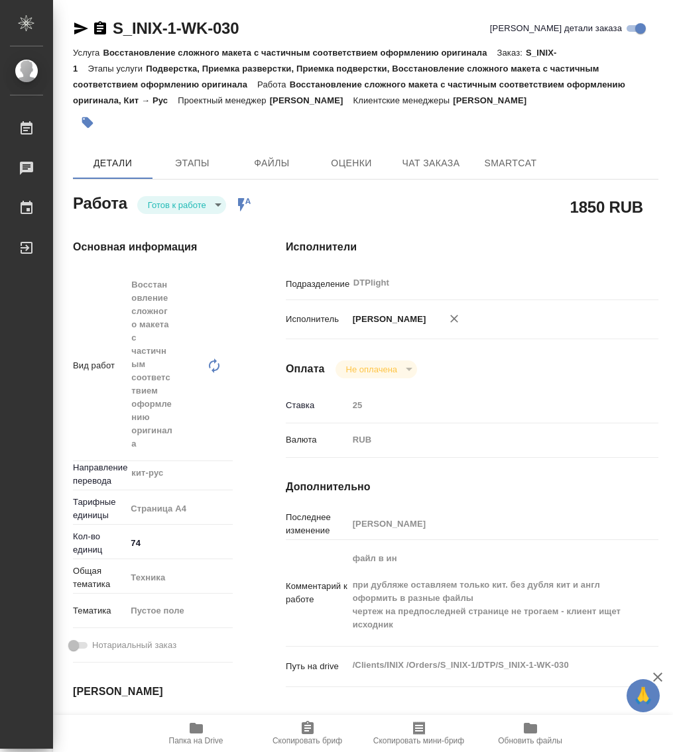
type textarea "x"
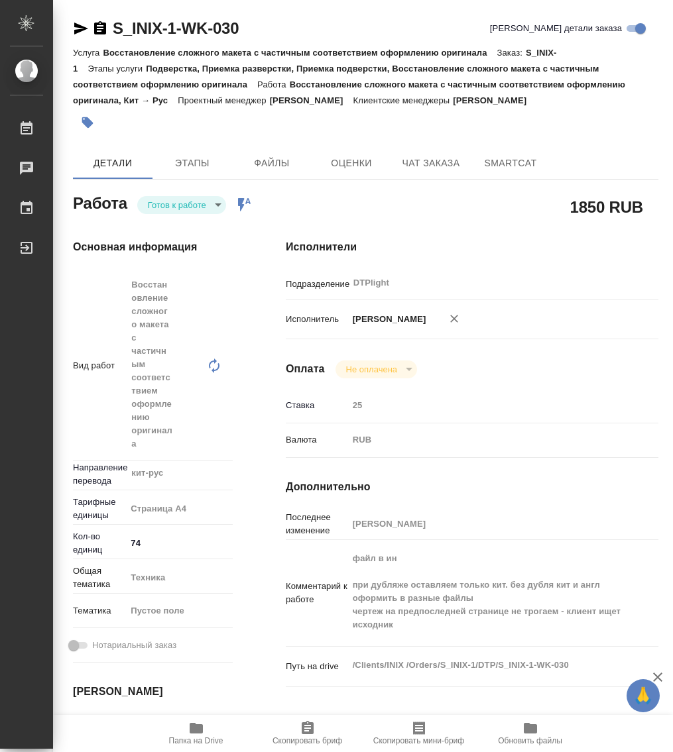
click at [195, 207] on body "🙏 .cls-1 fill:#fff; AWATERA Работы Чаты График Выйти S_INIX-1-WK-030 Кратко дет…" at bounding box center [336, 376] width 673 height 752
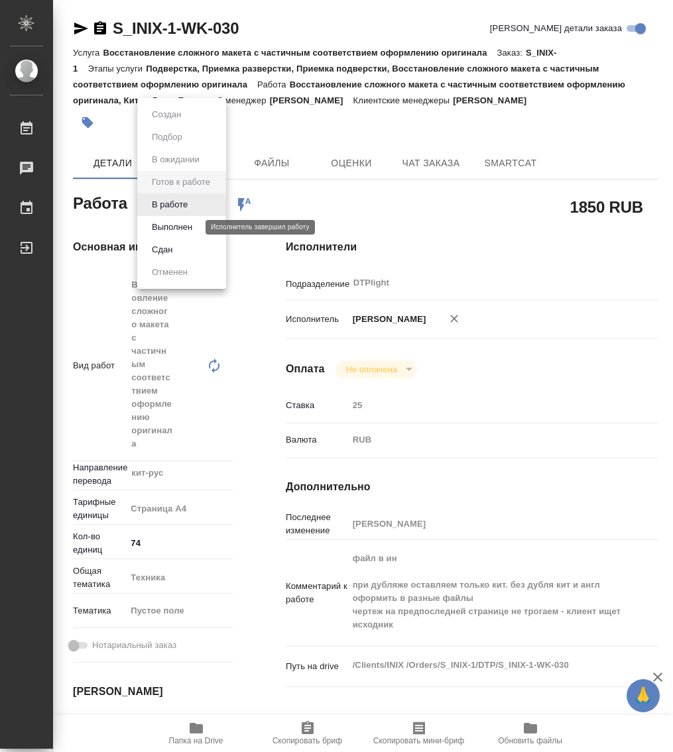
type textarea "x"
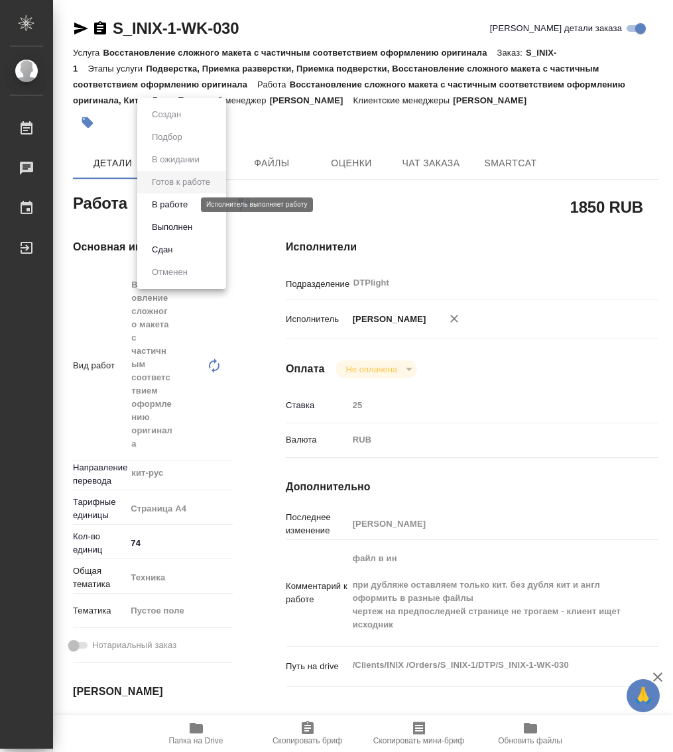
click at [177, 205] on button "В работе" at bounding box center [170, 204] width 44 height 15
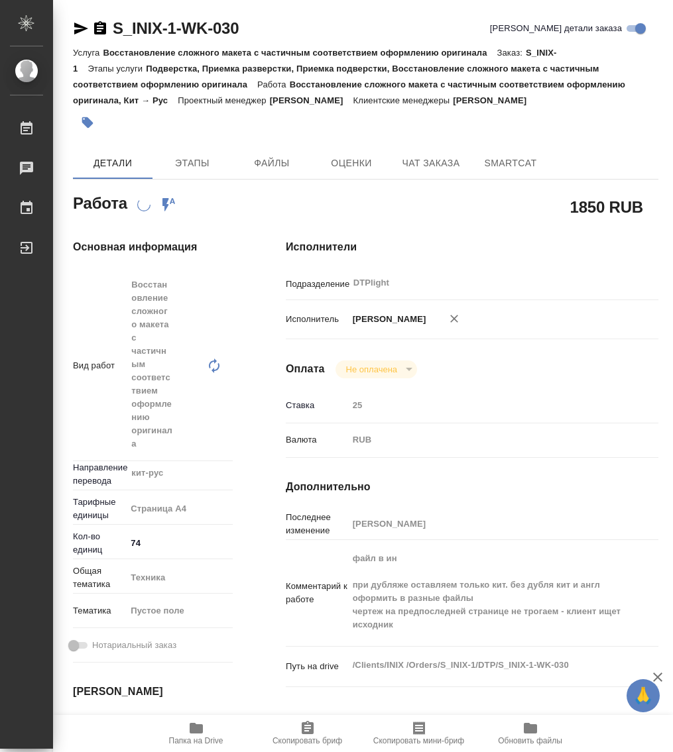
type textarea "x"
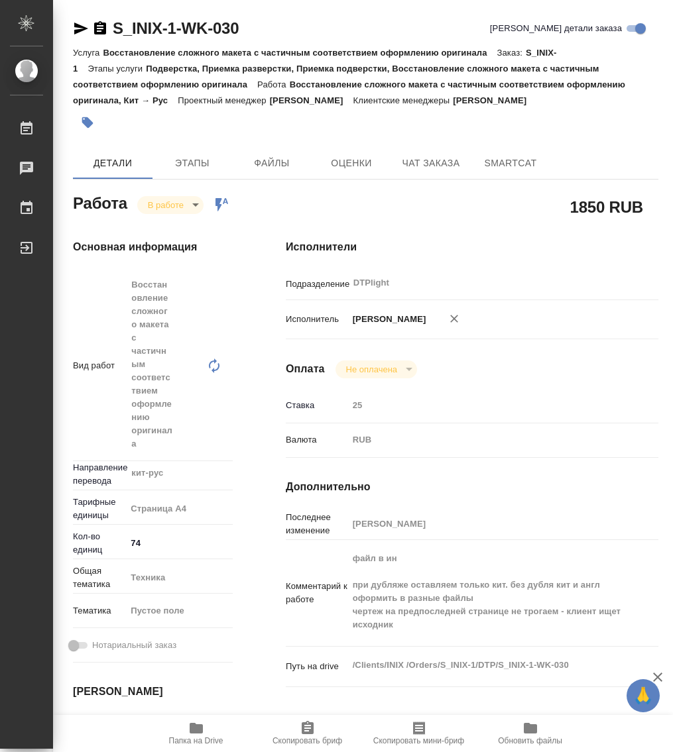
type textarea "x"
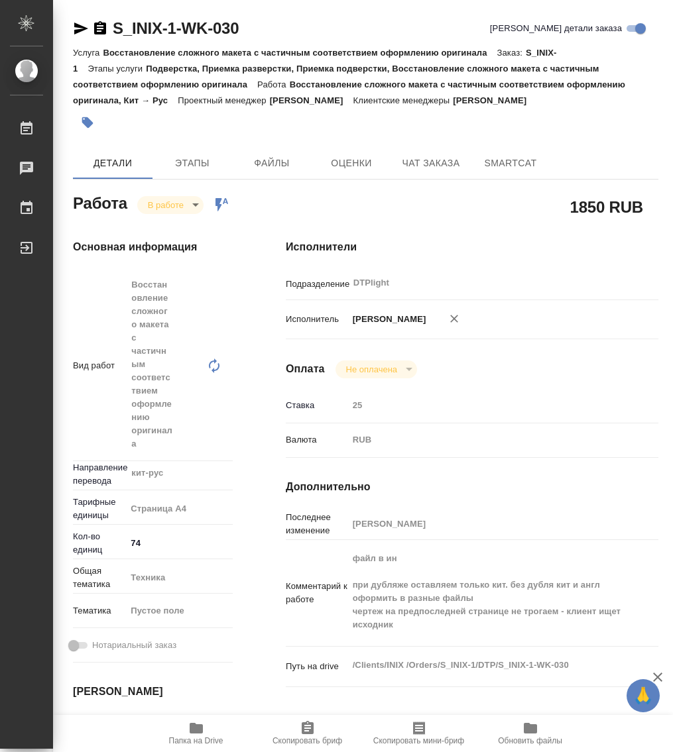
type textarea "x"
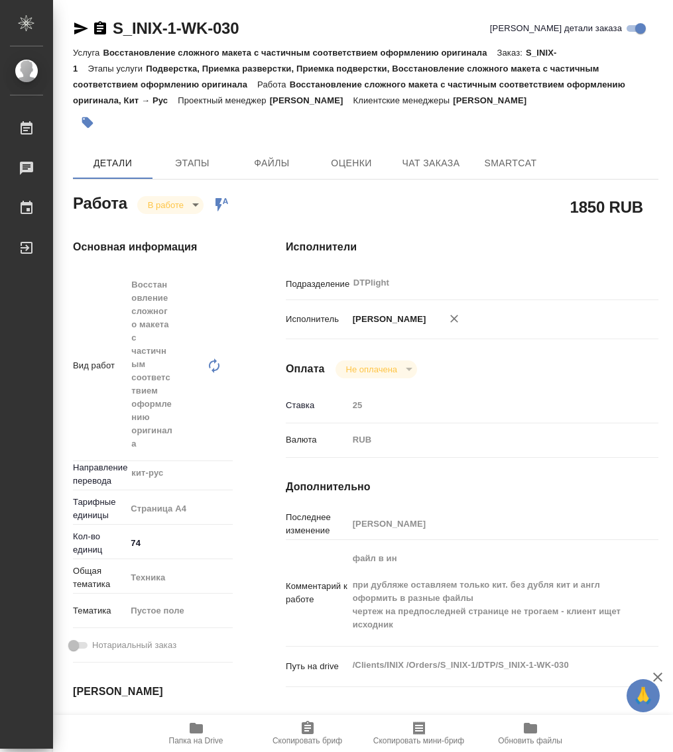
type textarea "x"
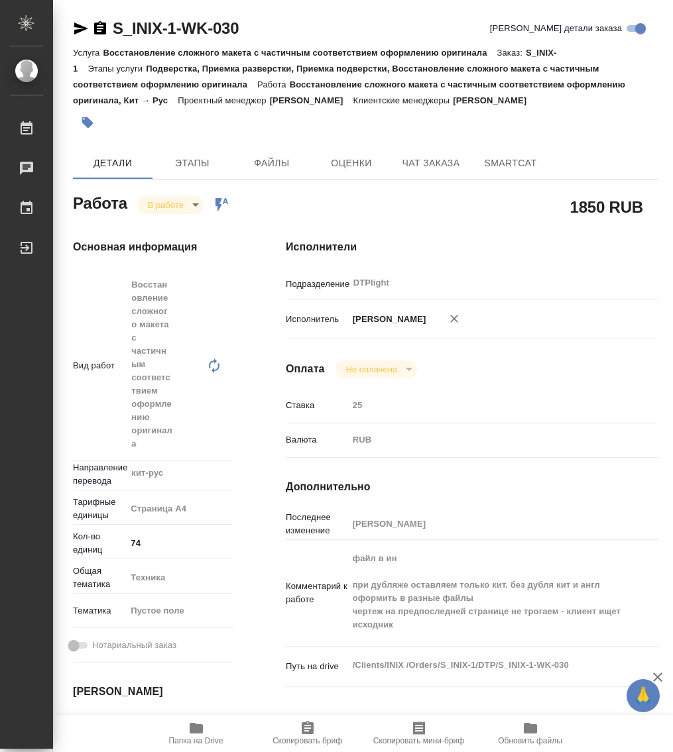
type textarea "x"
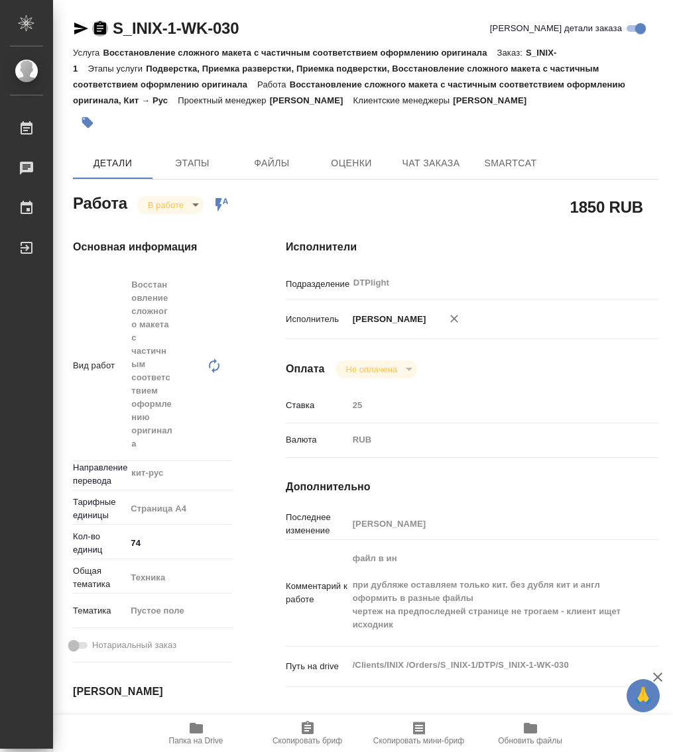
click at [98, 32] on icon "button" at bounding box center [100, 27] width 12 height 13
type textarea "x"
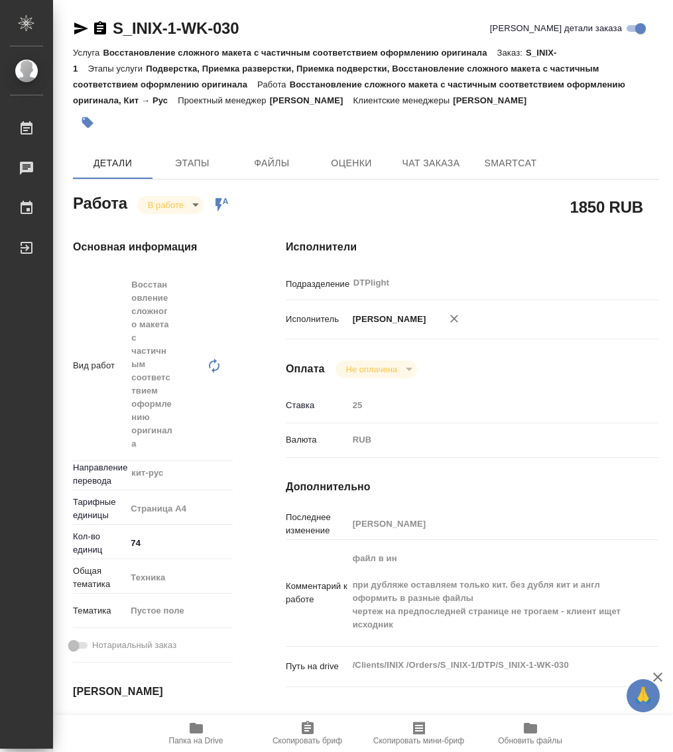
type textarea "x"
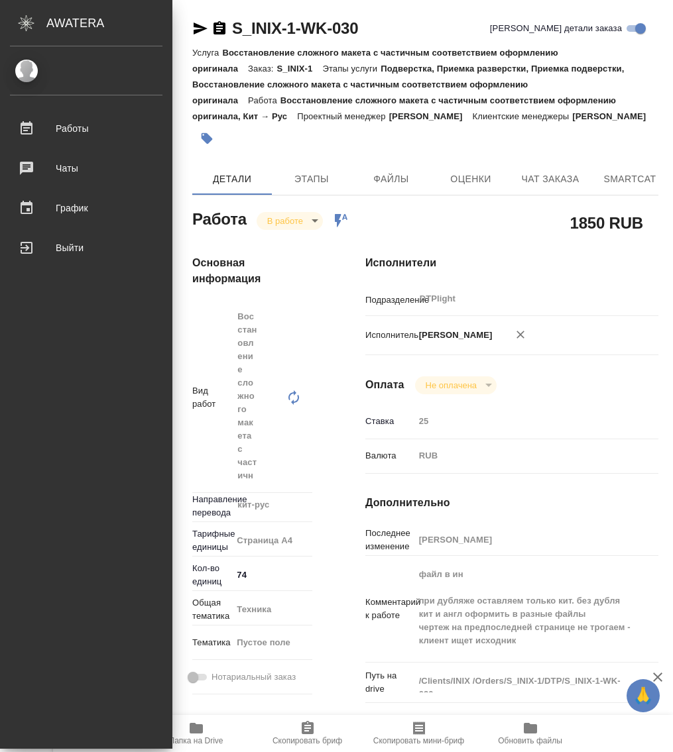
type textarea "x"
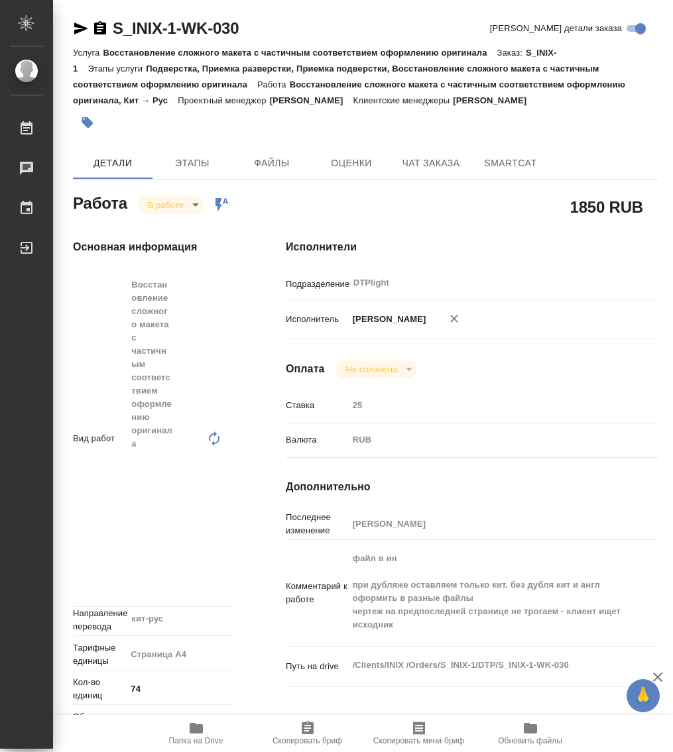
type textarea "x"
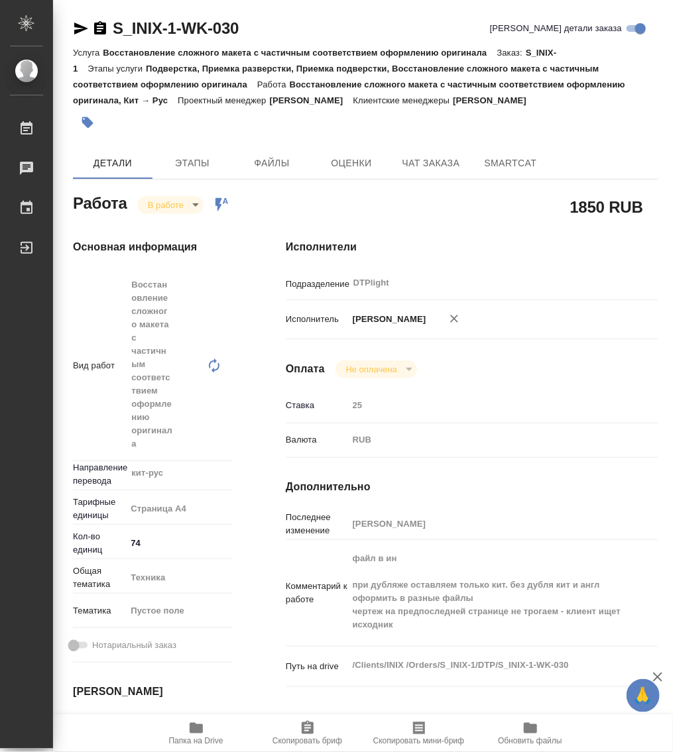
type textarea "x"
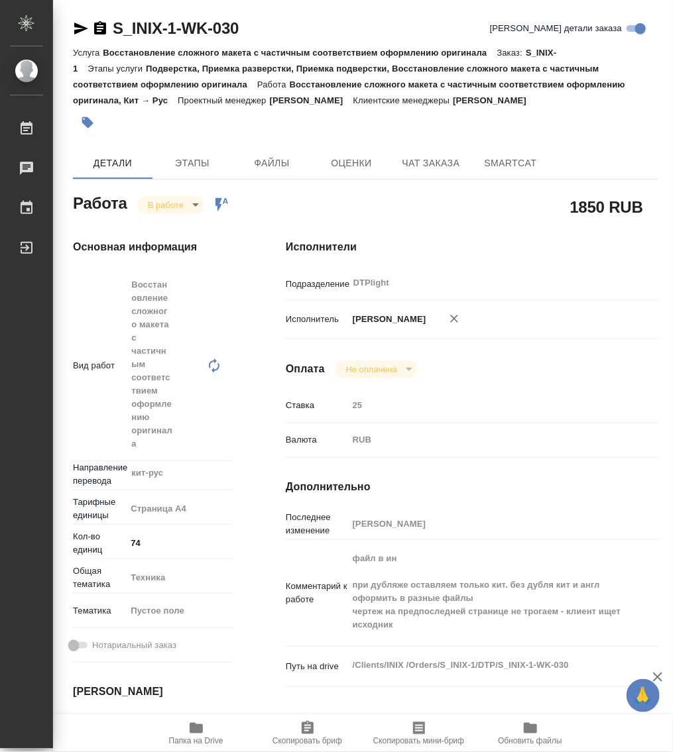
type textarea "x"
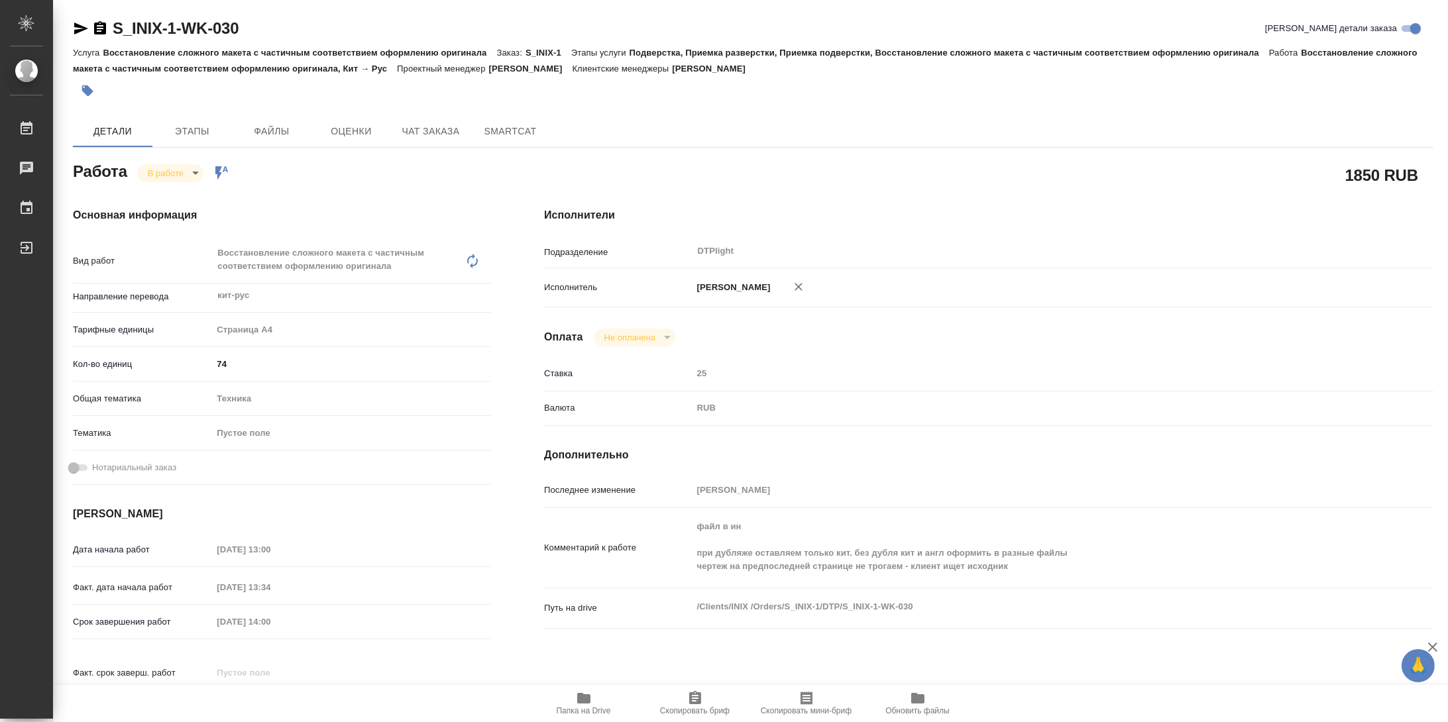
type textarea "x"
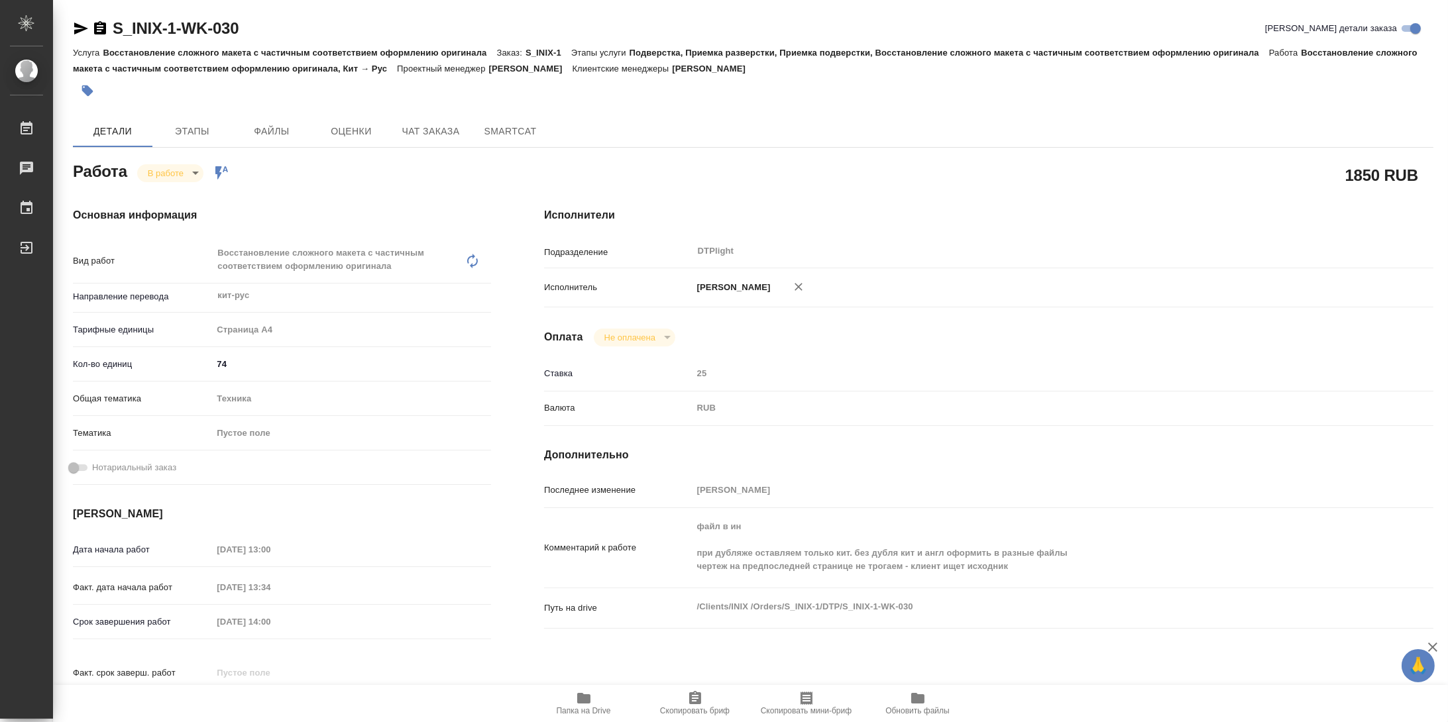
type textarea "x"
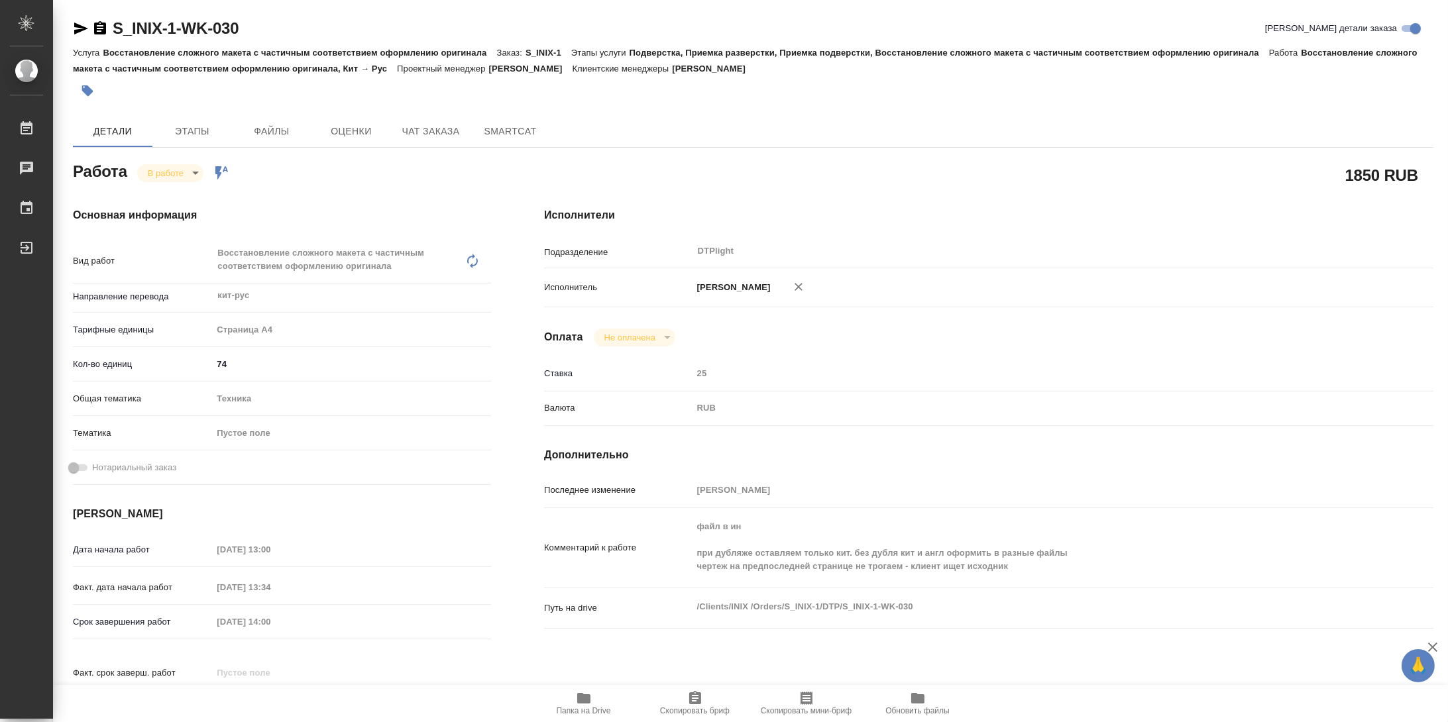
type textarea "x"
